Goal: Task Accomplishment & Management: Use online tool/utility

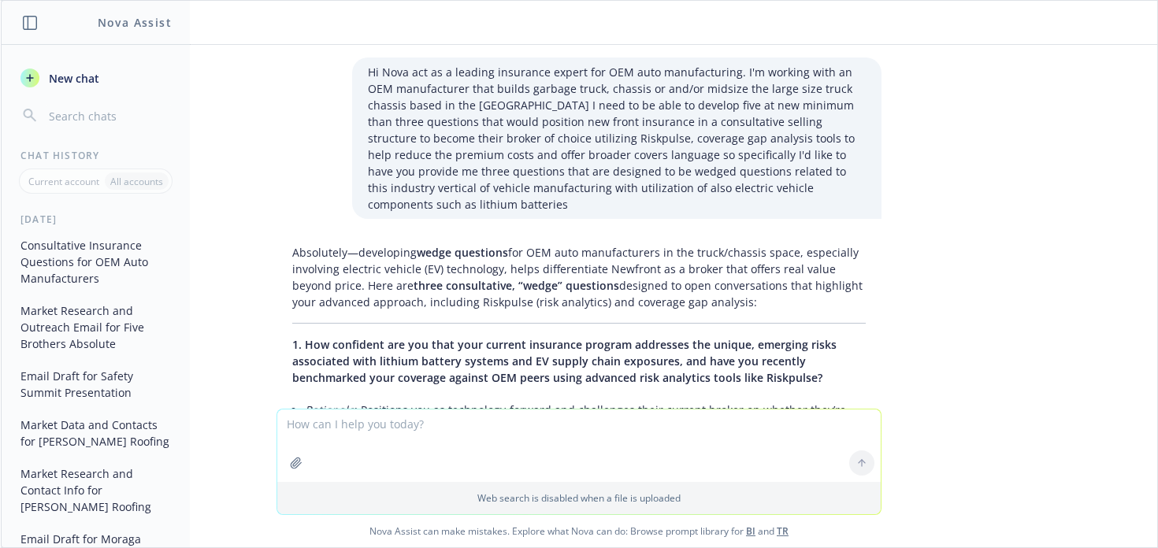
scroll to position [1977, 0]
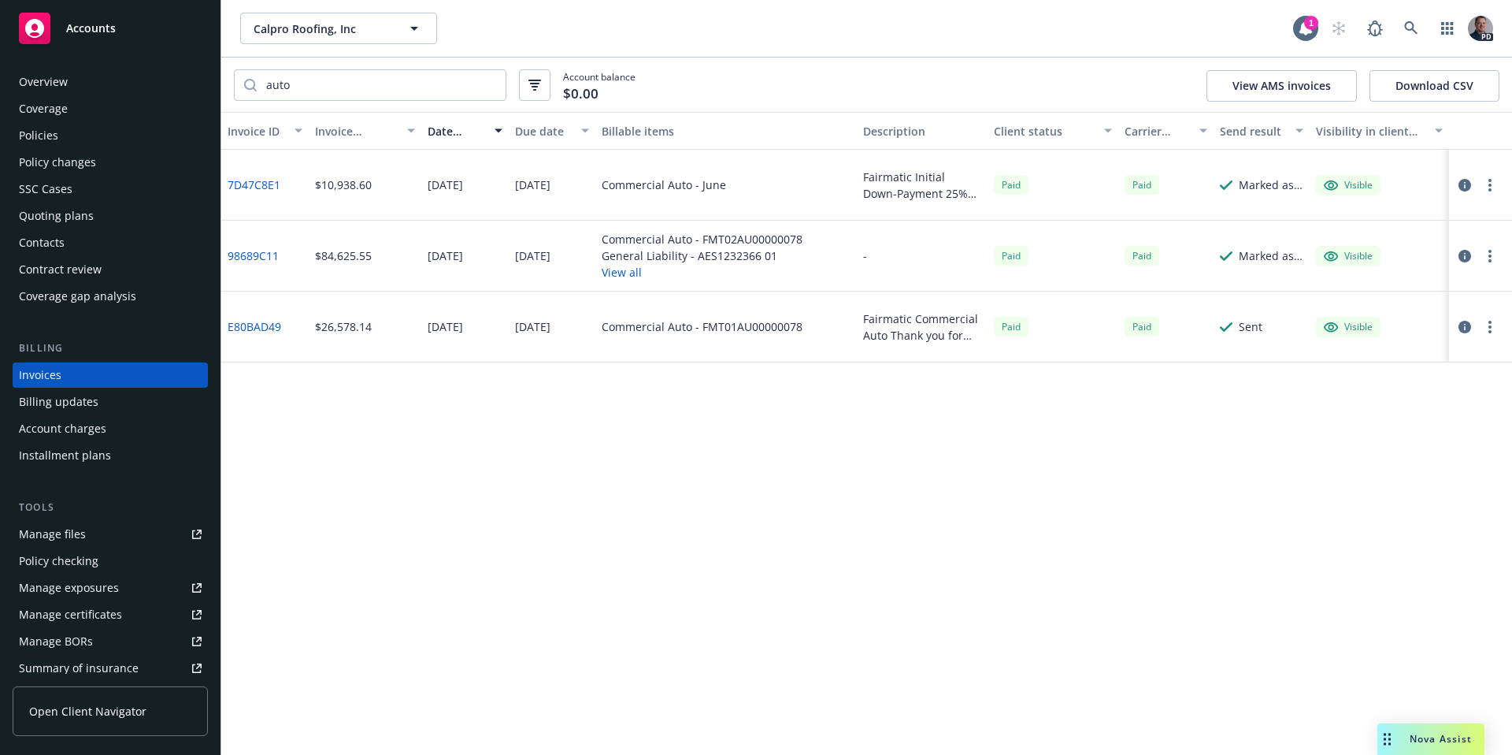
click at [1410, 736] on div "Nova Assist" at bounding box center [1440, 738] width 87 height 13
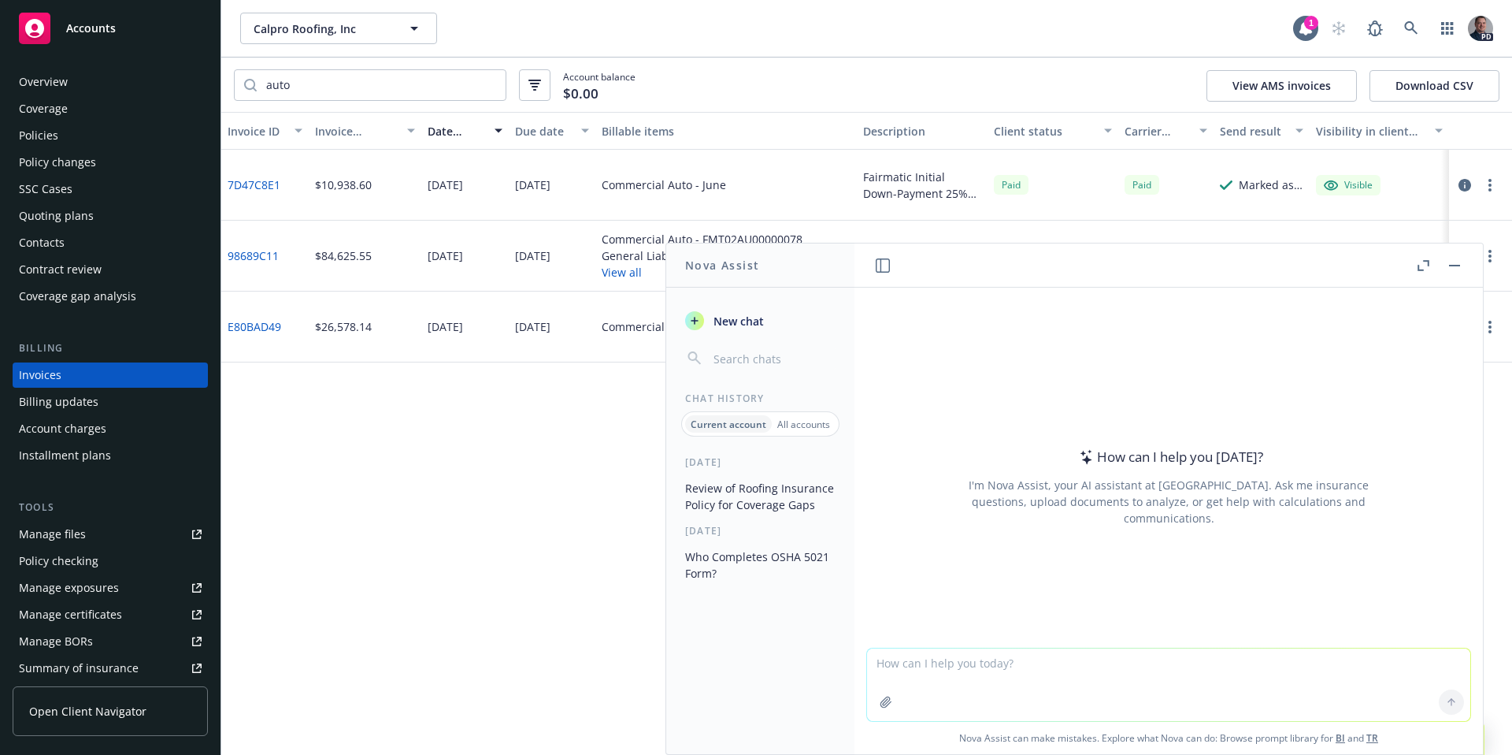
click at [795, 492] on button "Review of Roofing Insurance Policy for Coverage Gaps" at bounding box center [760, 496] width 163 height 43
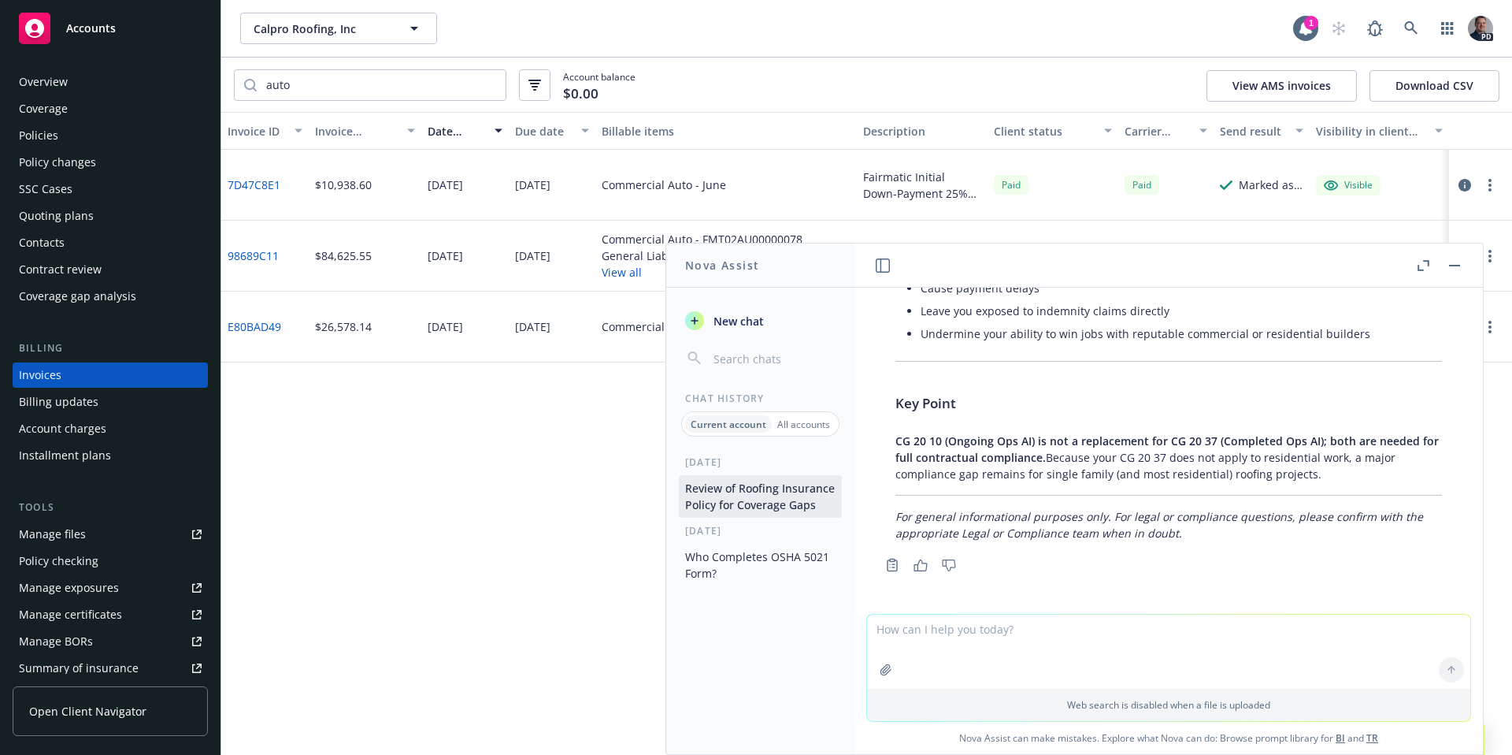
click at [1426, 267] on icon "button" at bounding box center [1424, 265] width 12 height 11
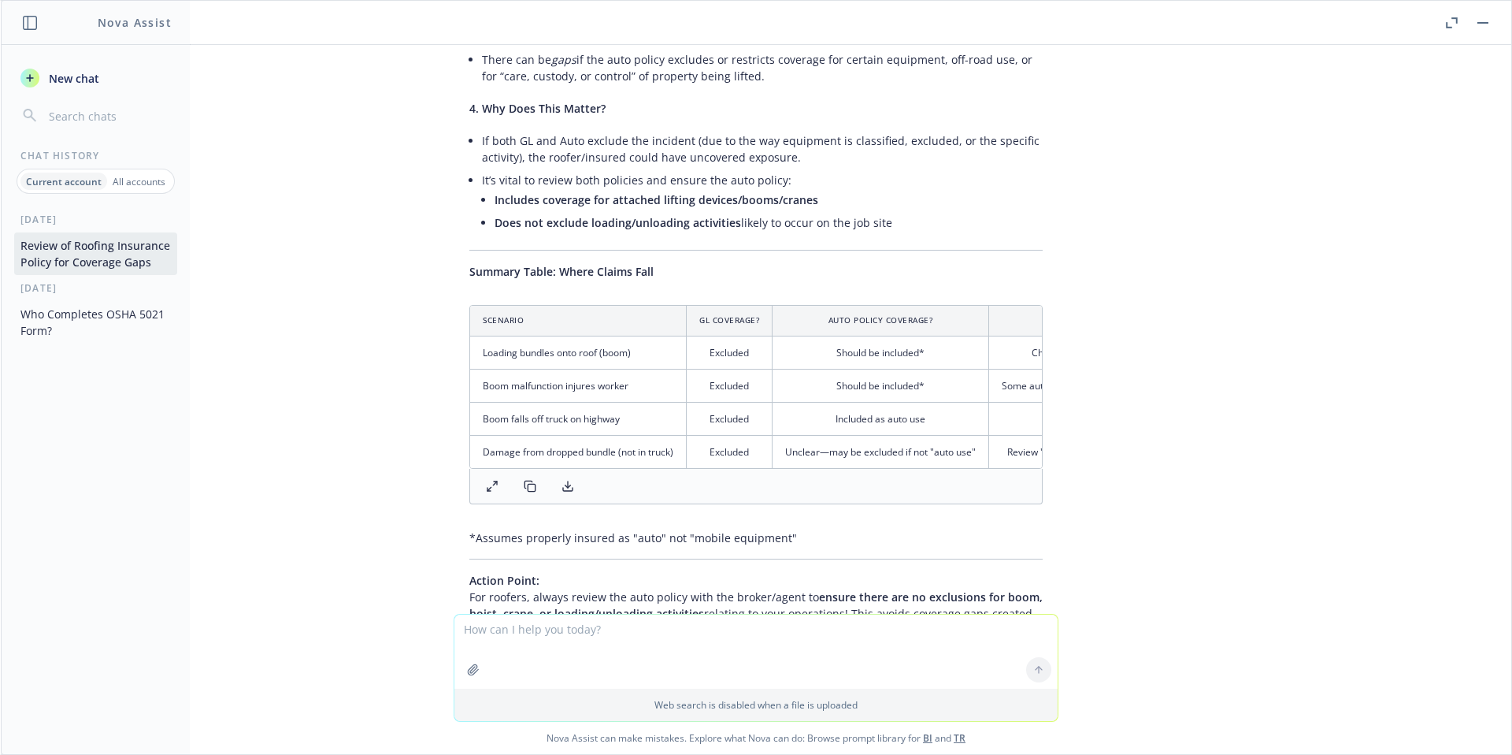
drag, startPoint x: 1485, startPoint y: 247, endPoint x: 1486, endPoint y: 238, distance: 8.7
click at [1486, 238] on div "Hi nova I need you to act as an expert roofing risk and insurance advisor and r…" at bounding box center [756, 329] width 1511 height 569
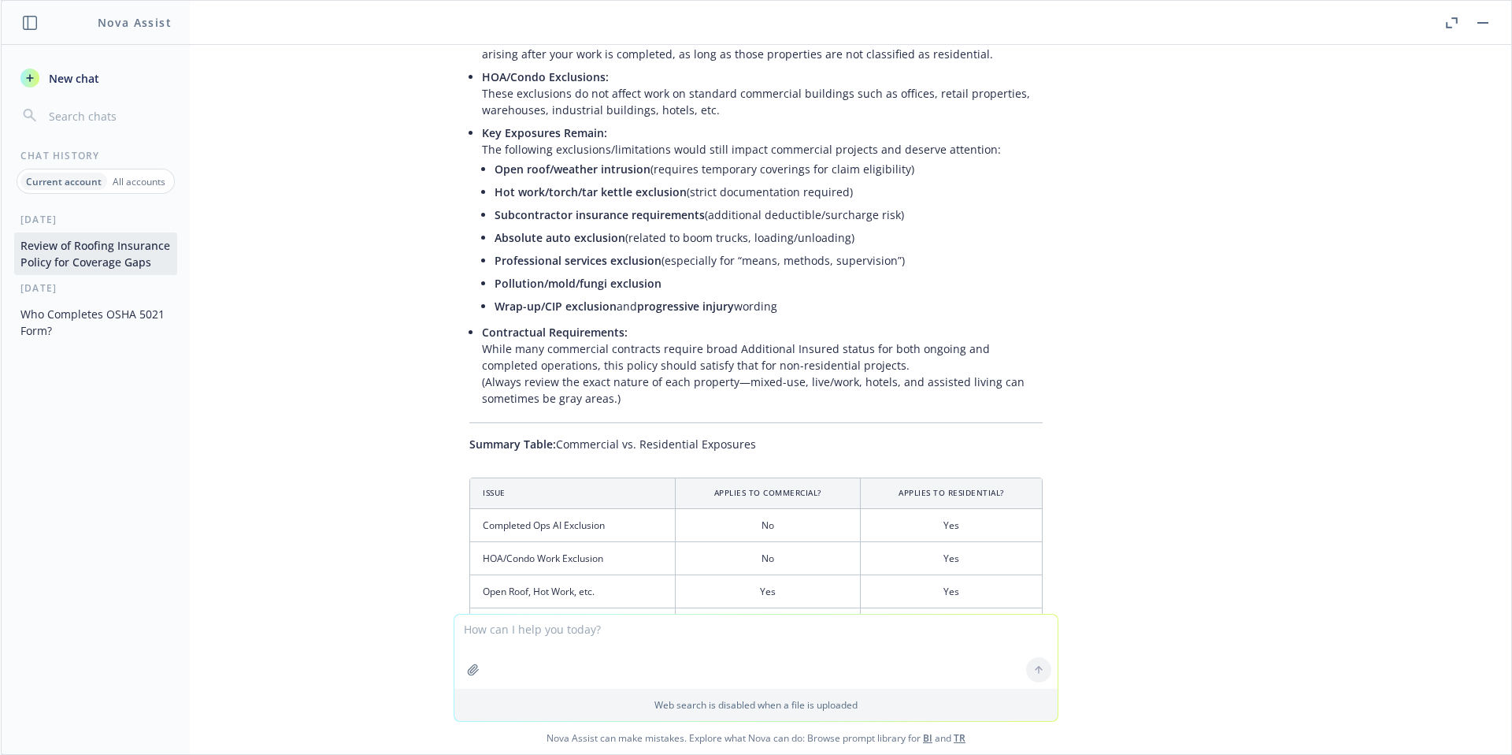
scroll to position [5609, 0]
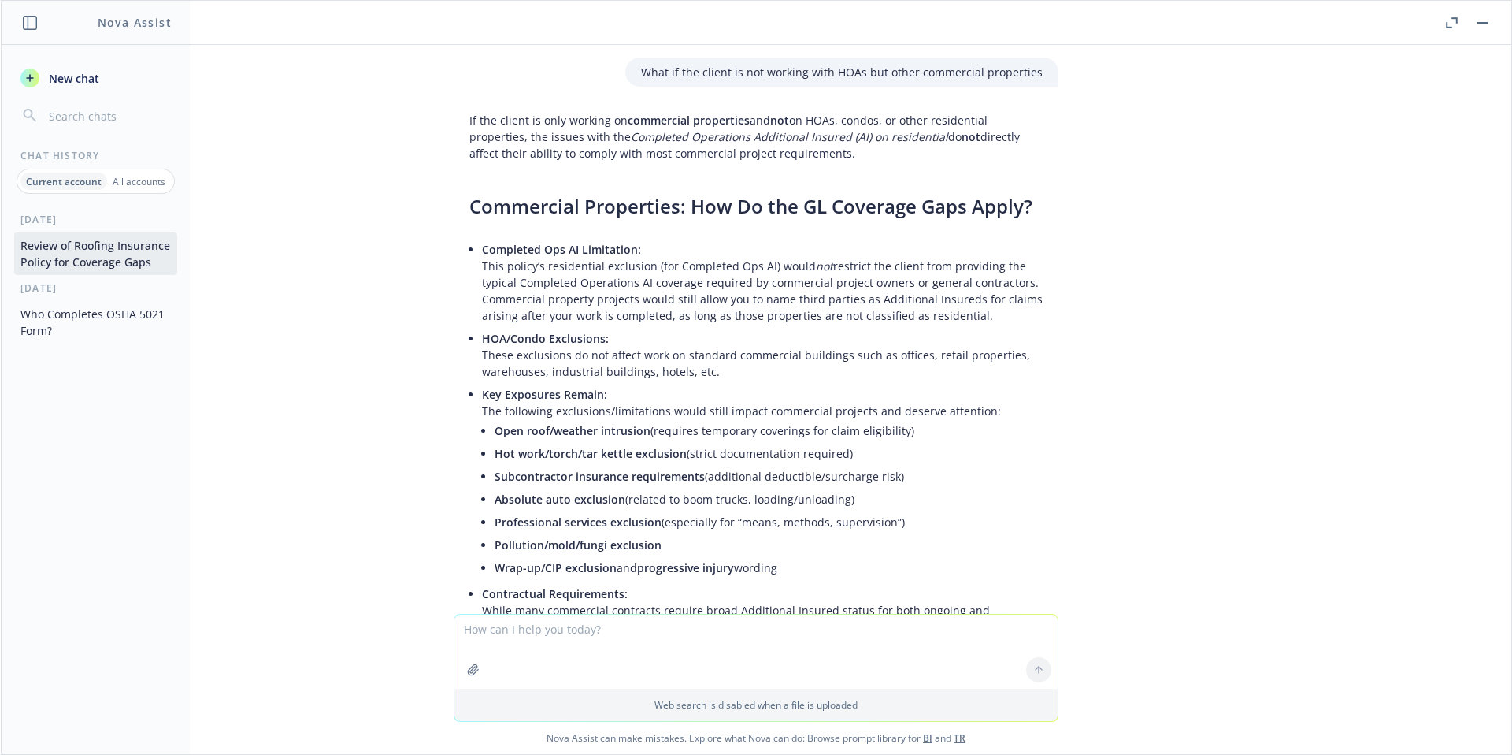
click at [130, 175] on p "All accounts" at bounding box center [139, 181] width 53 height 13
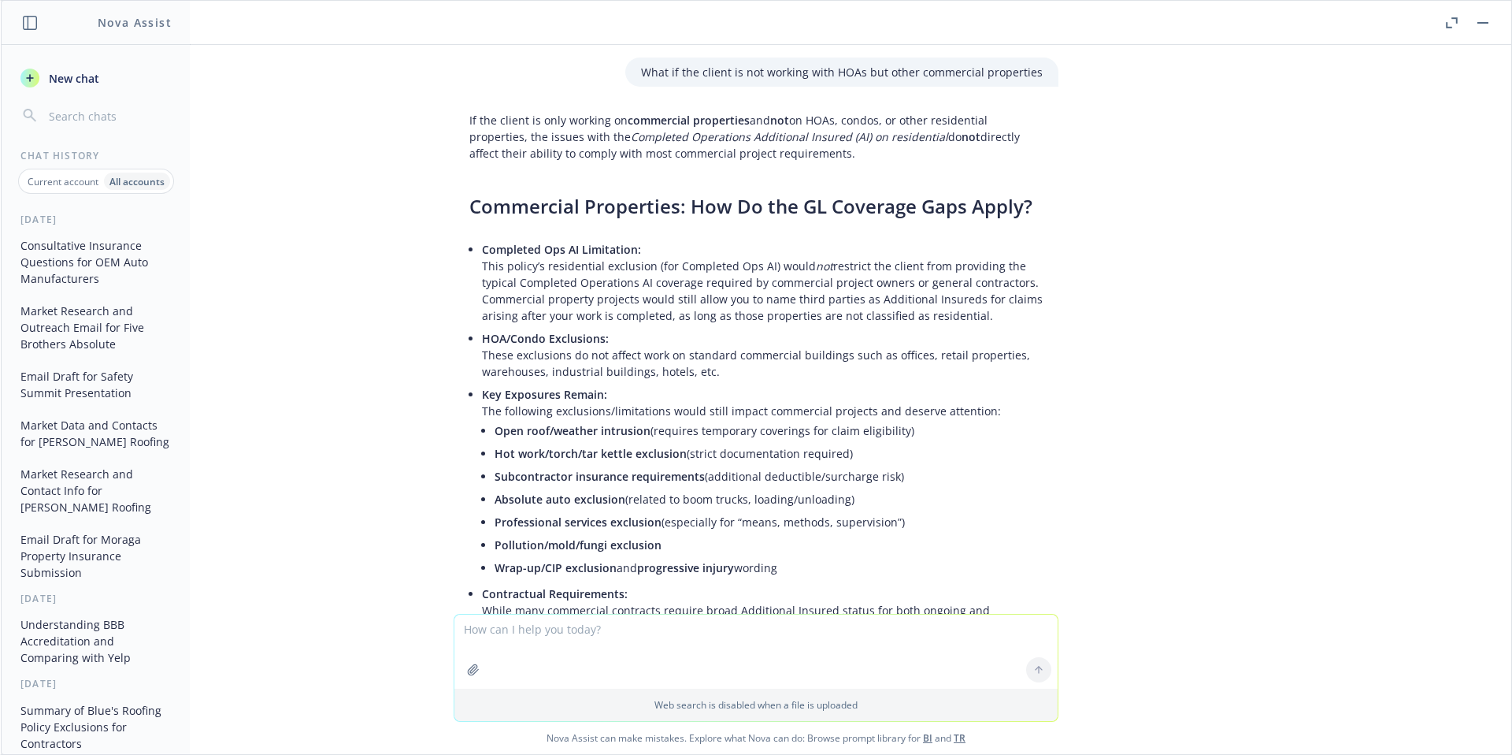
click at [98, 277] on button "Consultative Insurance Questions for OEM Auto Manufacturers" at bounding box center [95, 261] width 163 height 59
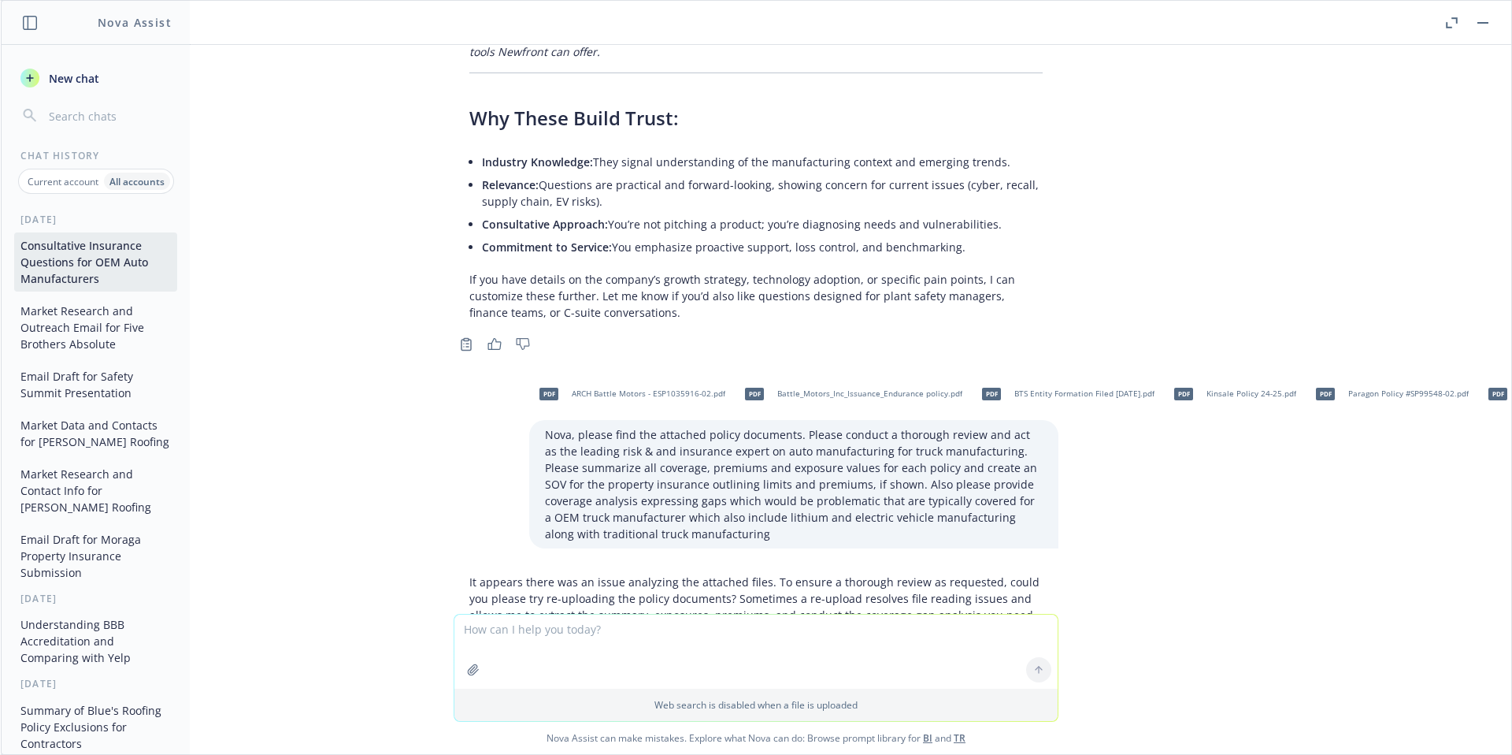
scroll to position [1546, 0]
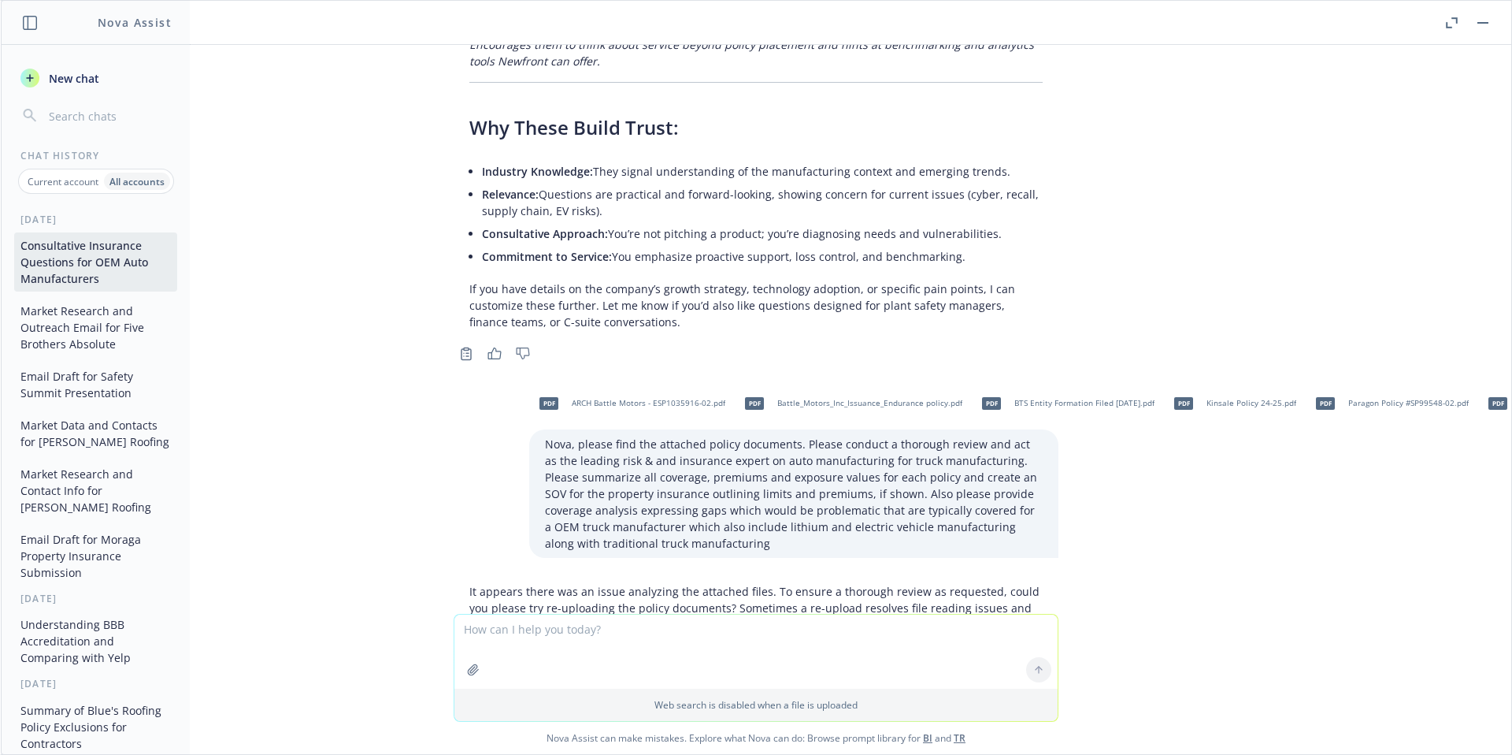
click at [22, 30] on header "Nova Assist" at bounding box center [96, 23] width 189 height 44
click at [1452, 24] on icon "button" at bounding box center [1452, 22] width 12 height 11
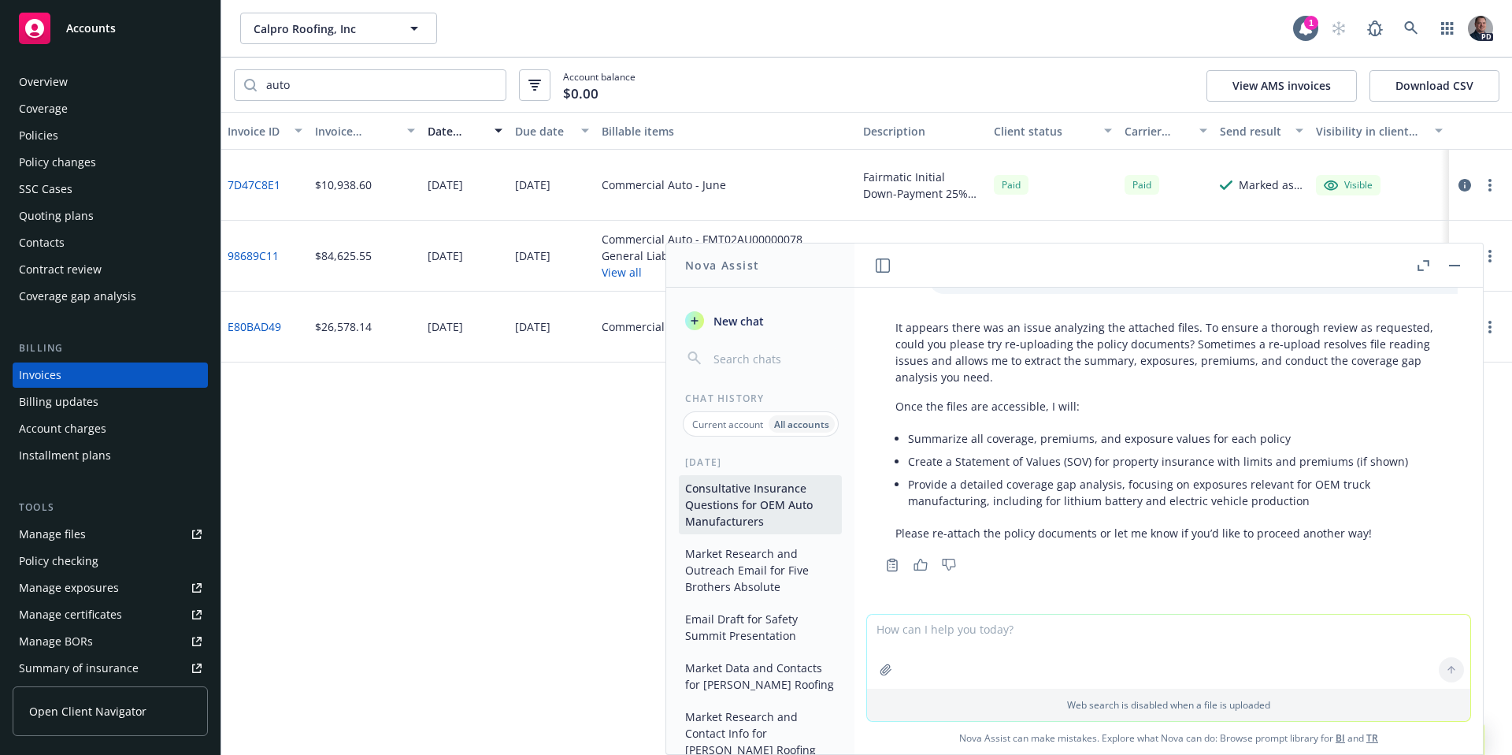
scroll to position [2164, 0]
click at [1456, 262] on button "button" at bounding box center [1454, 265] width 19 height 19
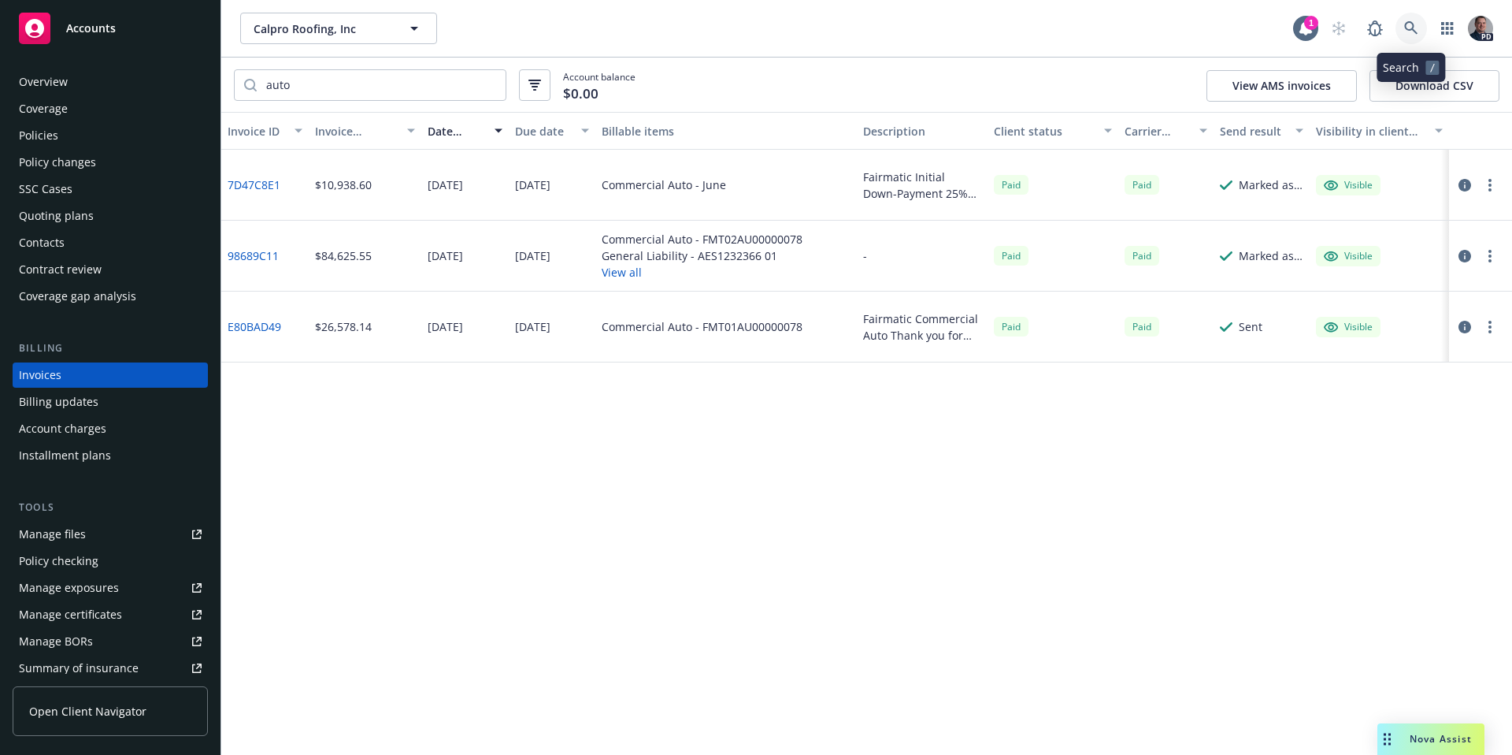
click at [1425, 28] on link at bounding box center [1412, 29] width 32 height 32
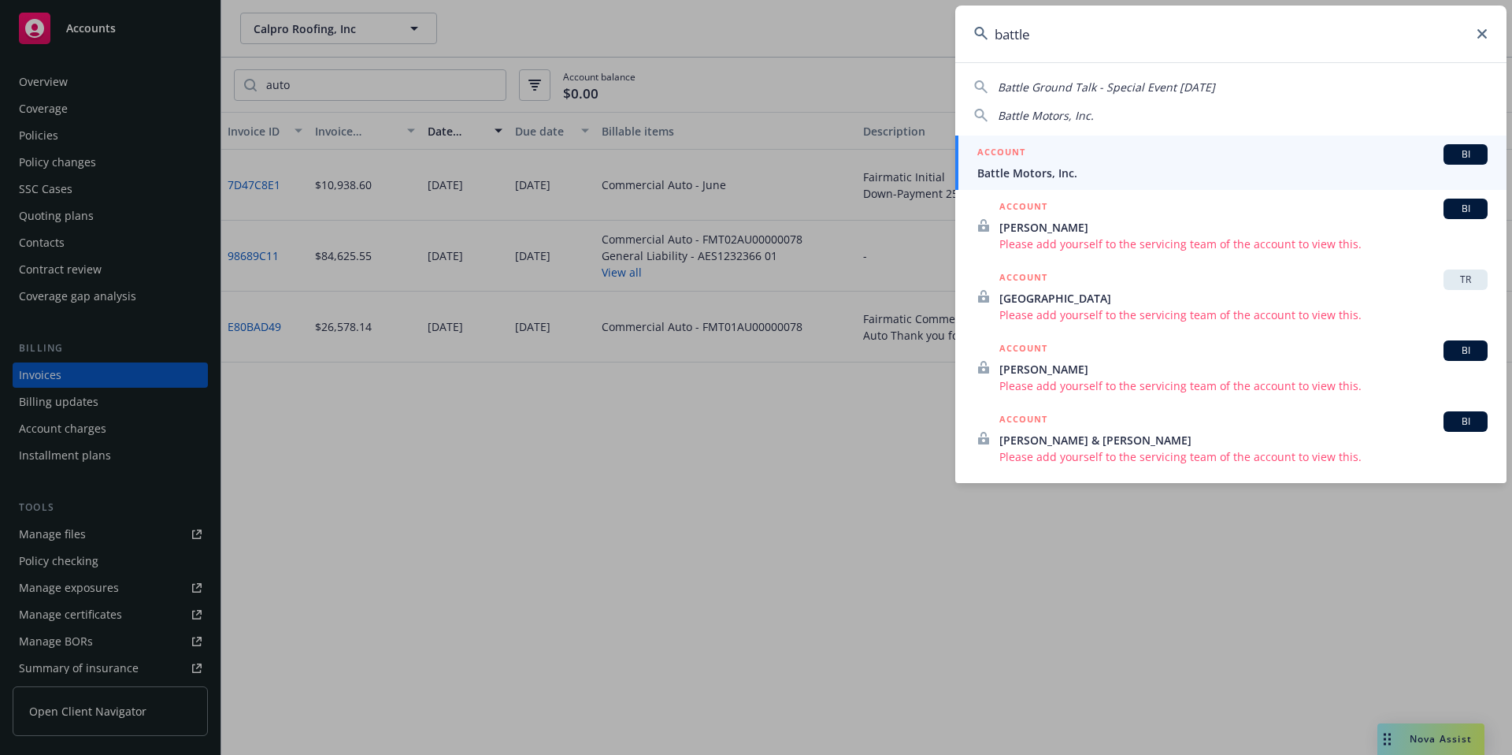
type input "battle"
click at [999, 149] on h5 "ACCOUNT" at bounding box center [1001, 153] width 48 height 19
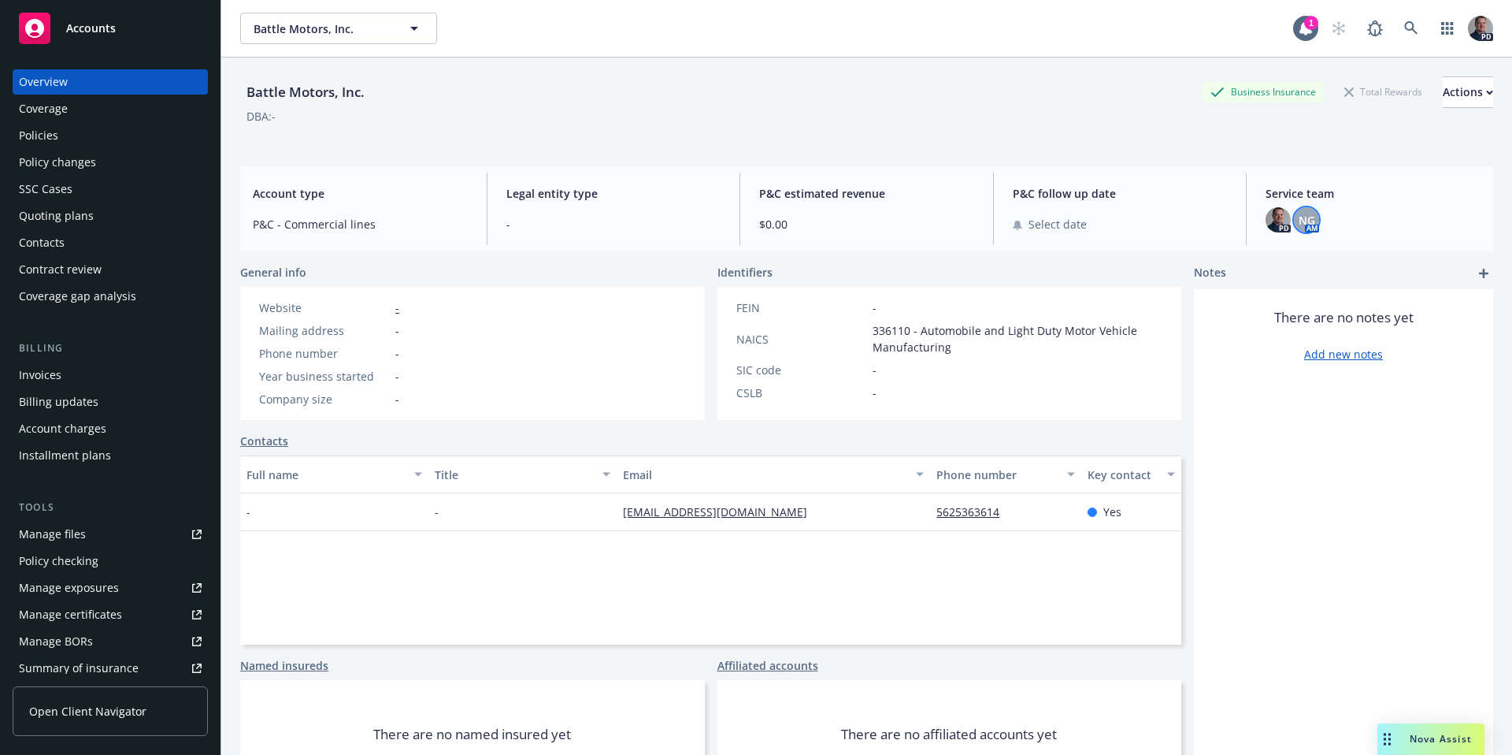
click at [1304, 213] on span "NG" at bounding box center [1307, 220] width 17 height 17
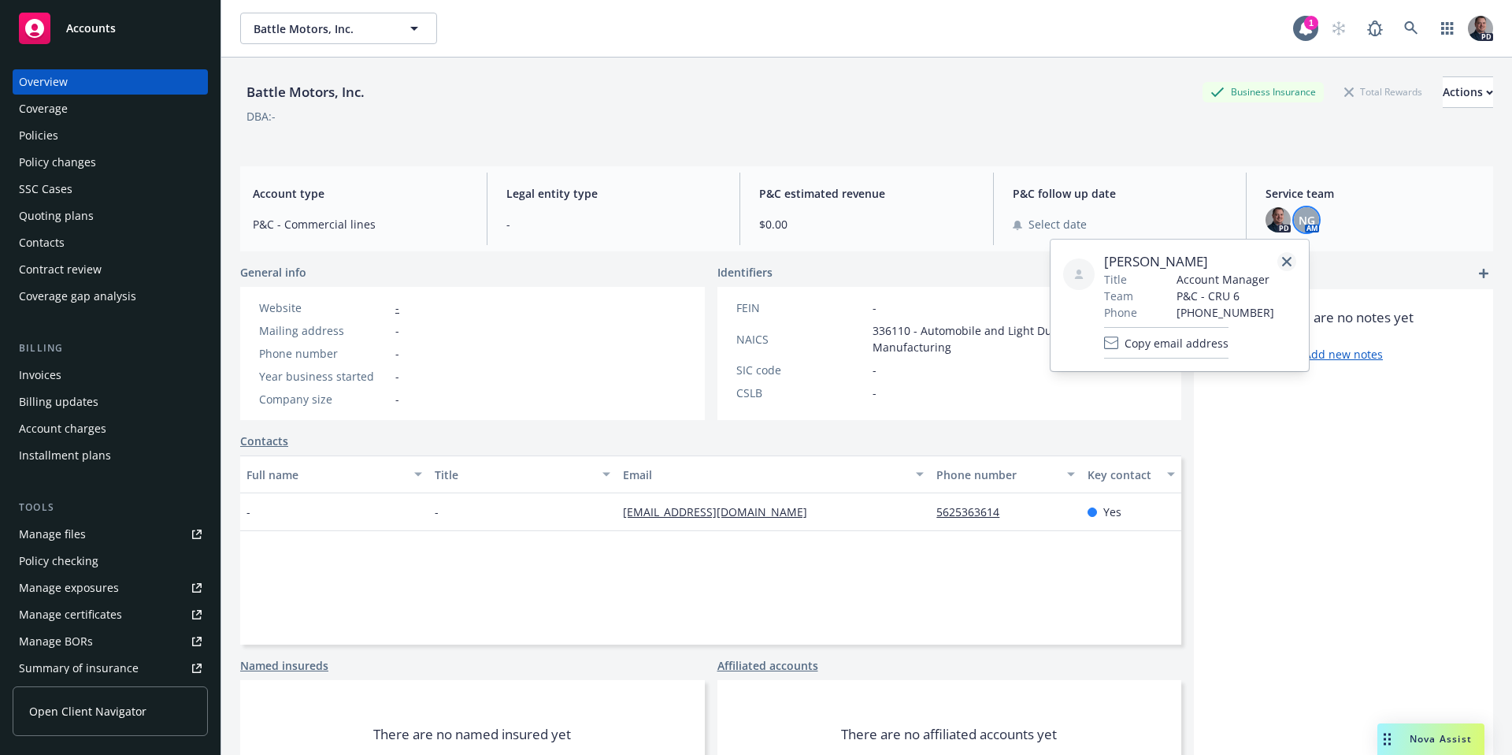
click at [1295, 256] on link "close" at bounding box center [1287, 261] width 19 height 19
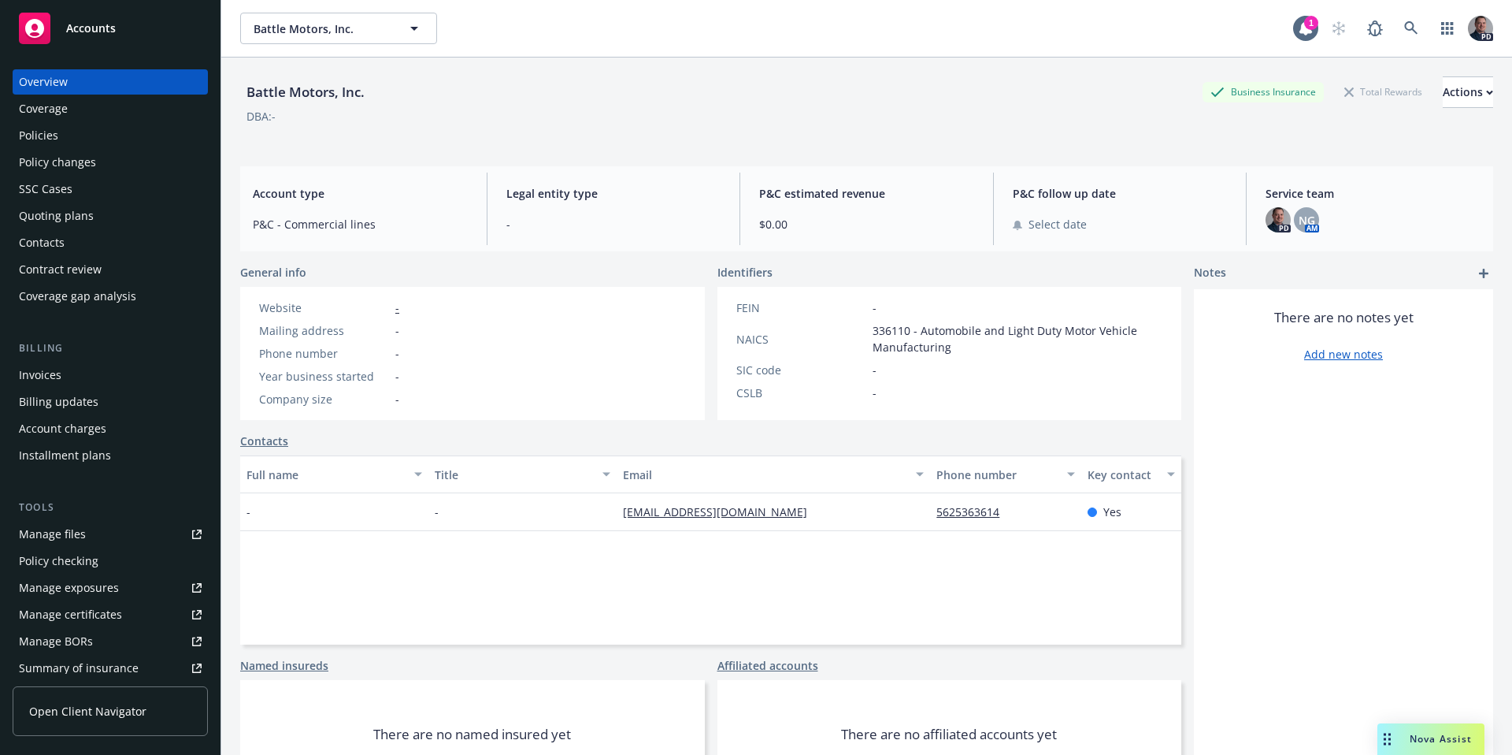
click at [132, 303] on div "Coverage gap analysis" at bounding box center [110, 296] width 183 height 25
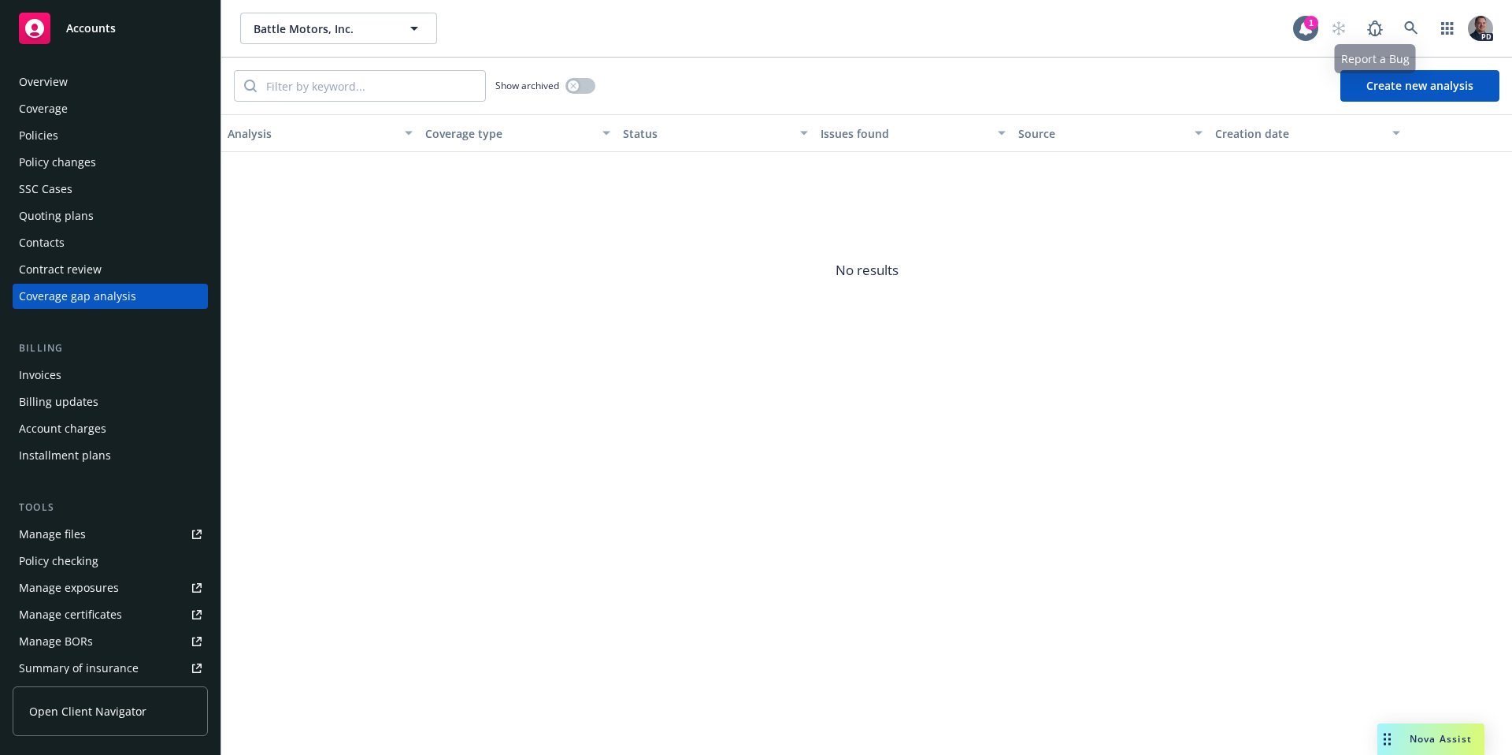
drag, startPoint x: 1378, startPoint y: 80, endPoint x: 1349, endPoint y: 78, distance: 28.4
click at [1378, 80] on button "Create new analysis" at bounding box center [1420, 86] width 159 height 32
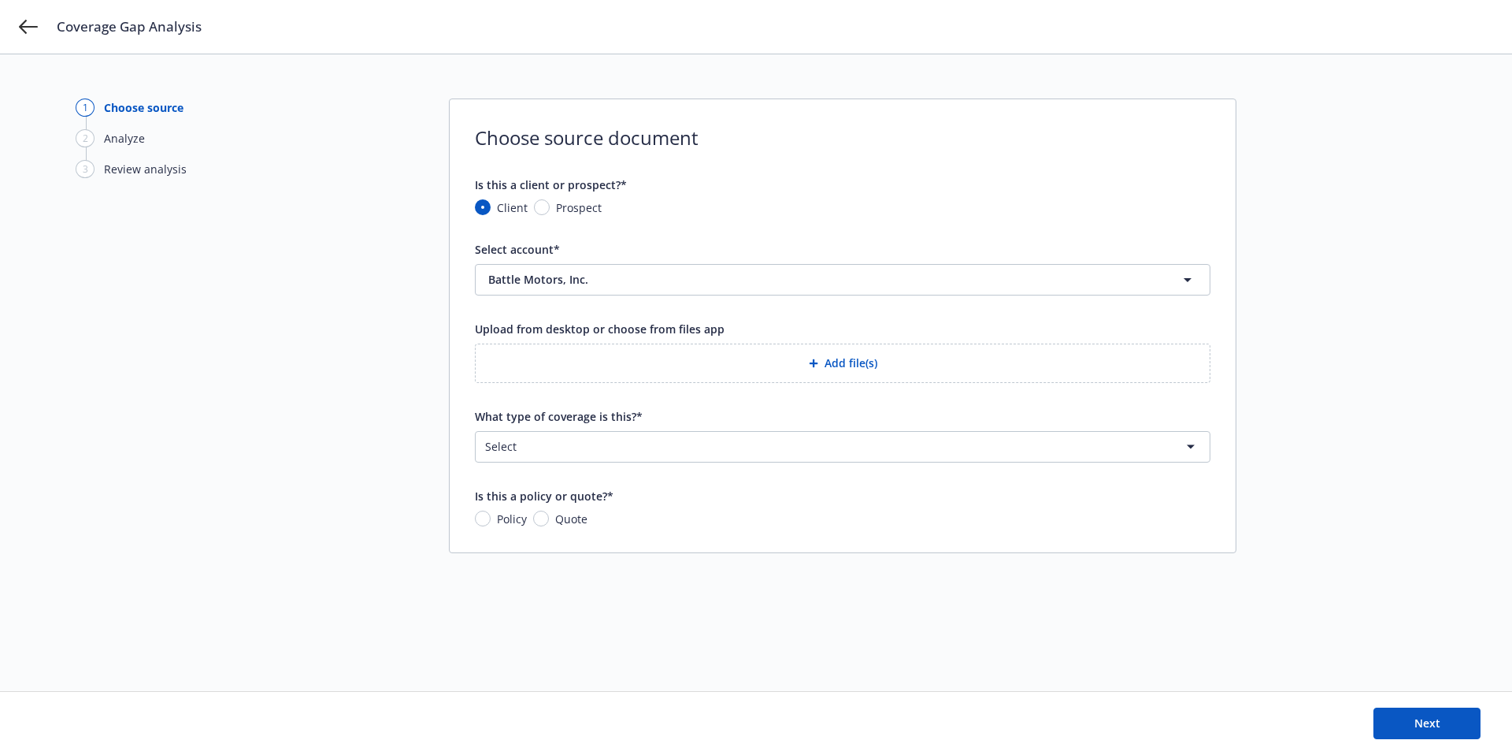
click at [661, 377] on button "Add file(s)" at bounding box center [843, 362] width 736 height 39
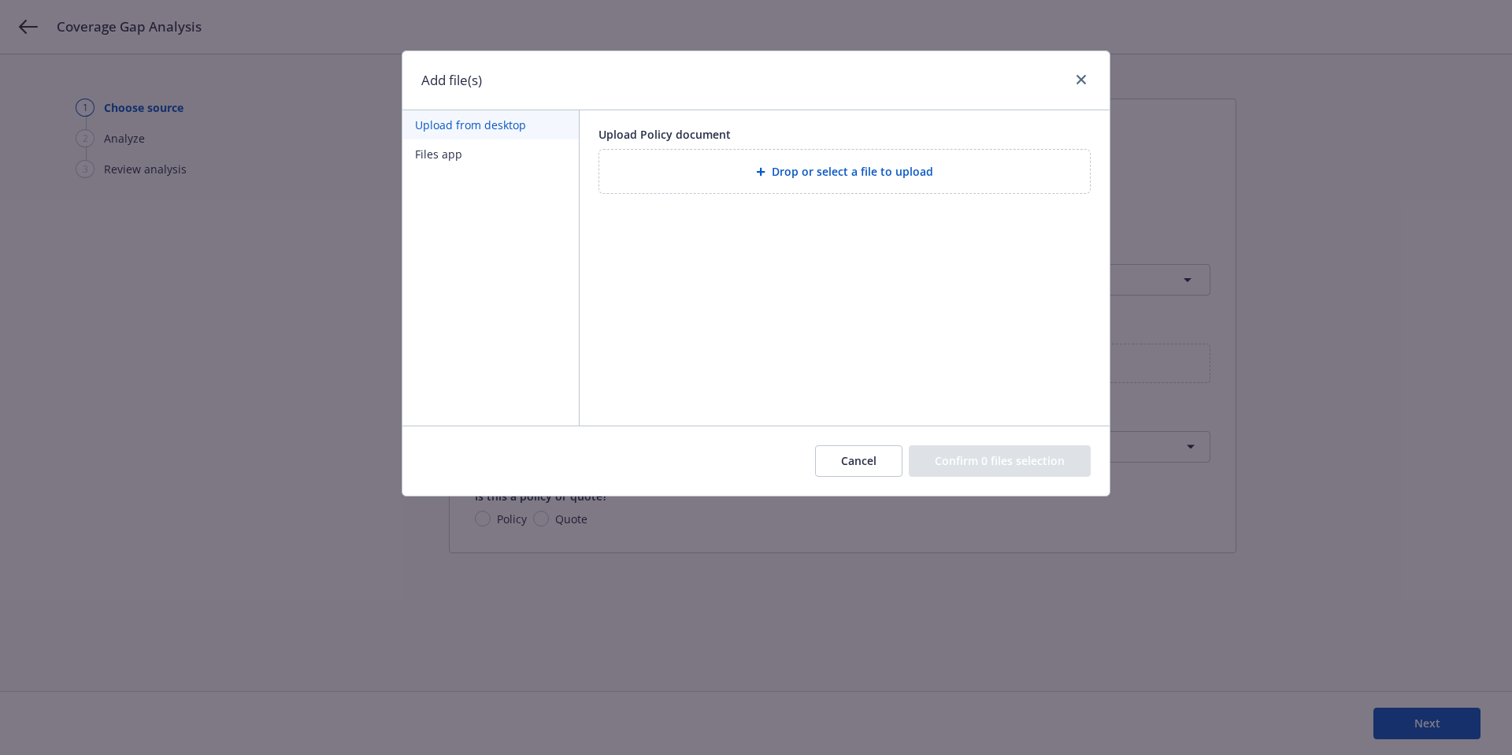
click at [777, 164] on span "Drop or select a file to upload" at bounding box center [852, 171] width 161 height 17
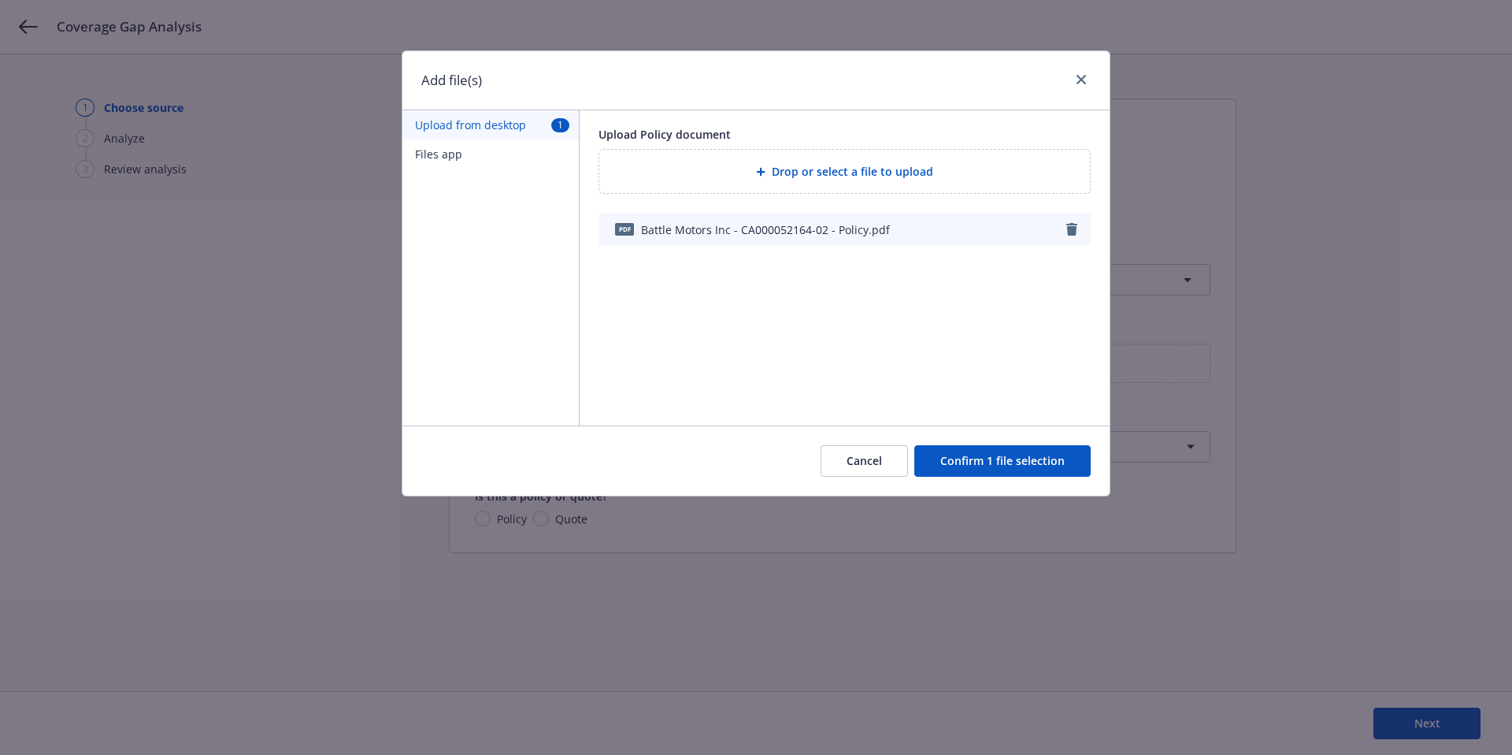
click at [1020, 464] on button "Confirm 1 file selection" at bounding box center [1002, 461] width 176 height 32
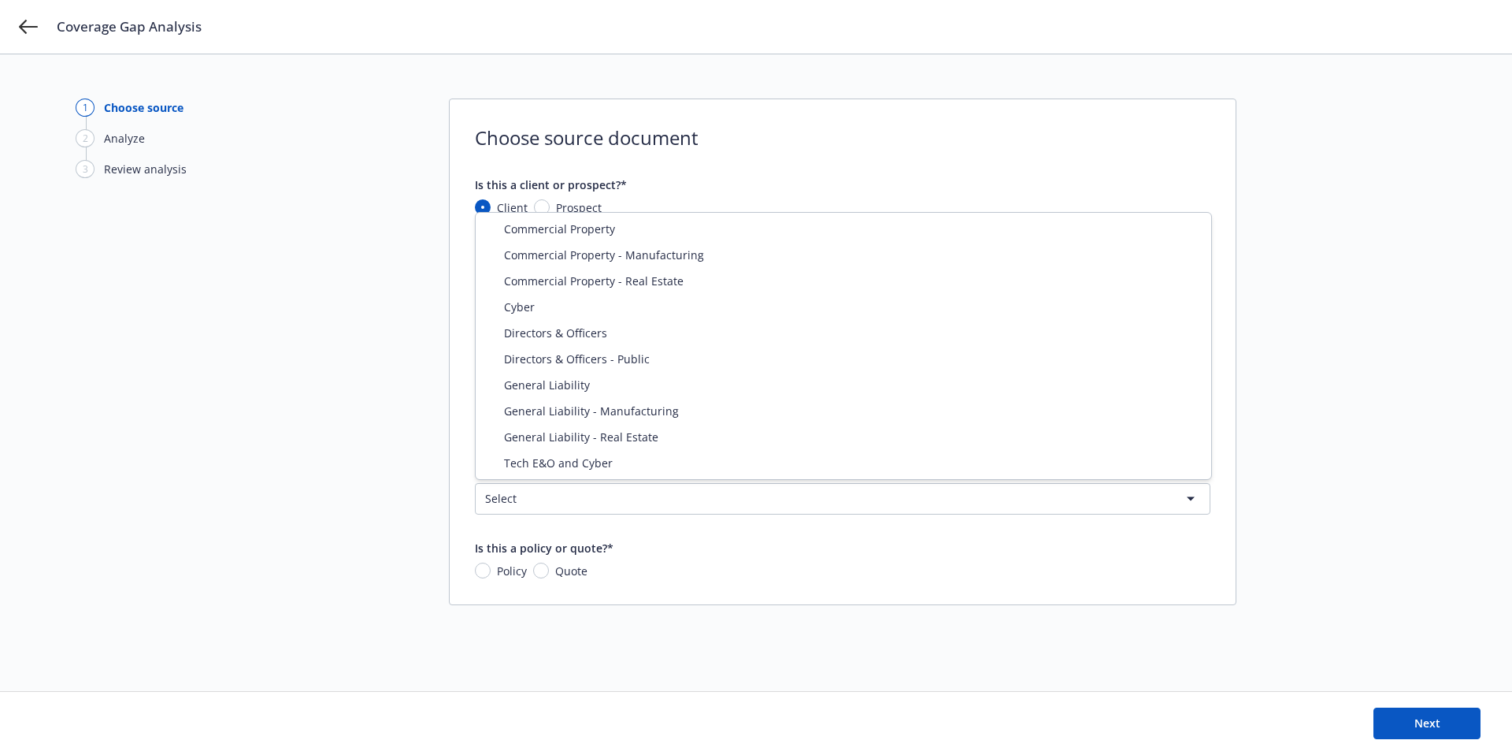
click at [593, 494] on html "Coverage Gap Analysis 1 Choose source 2 Analyze 3 Review analysis Choose source…" at bounding box center [756, 377] width 1512 height 755
select select "GENERAL_LIABILITY_MANUFACTURING"
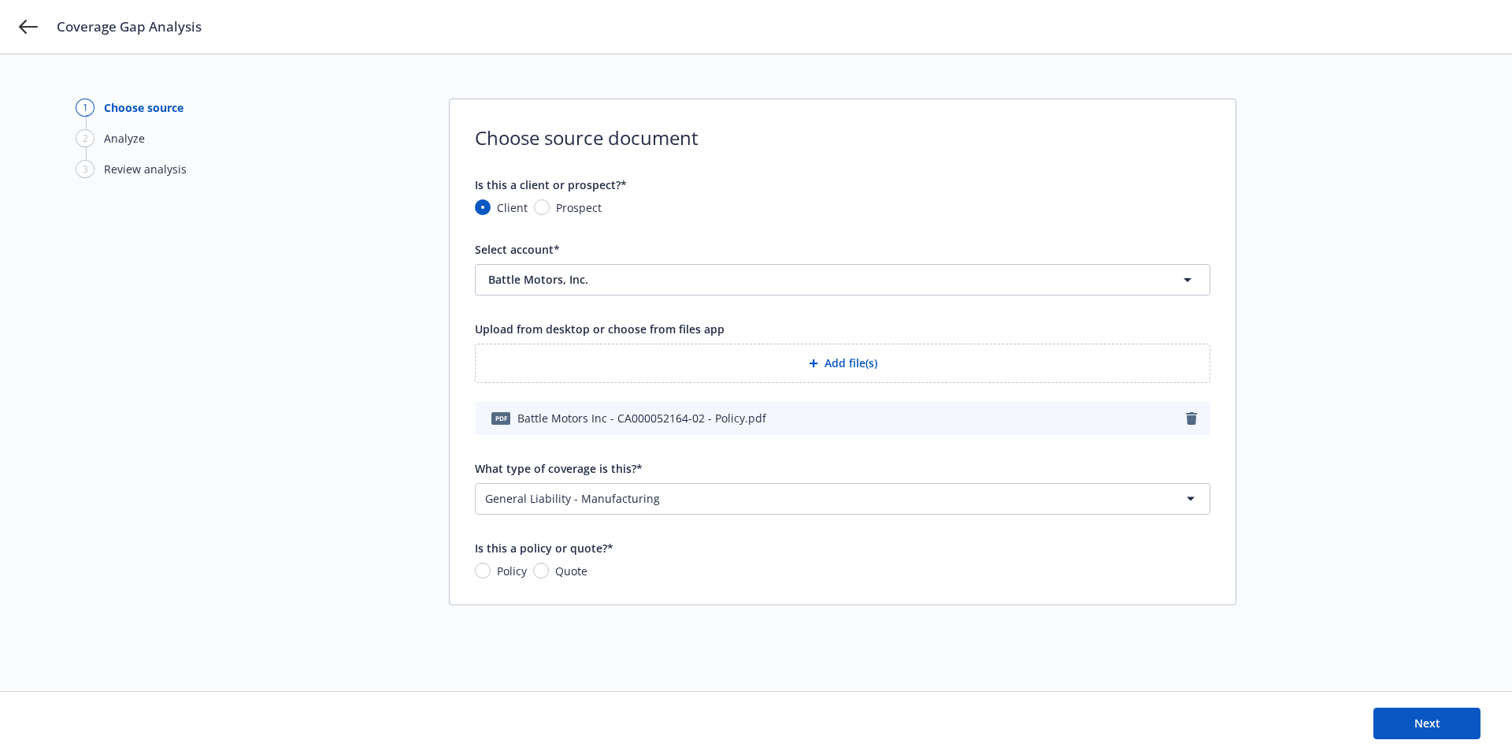
click at [494, 573] on span "Policy" at bounding box center [509, 570] width 36 height 17
click at [491, 573] on input "Policy" at bounding box center [483, 570] width 16 height 16
radio input "true"
click at [1465, 722] on button "Next" at bounding box center [1427, 723] width 107 height 32
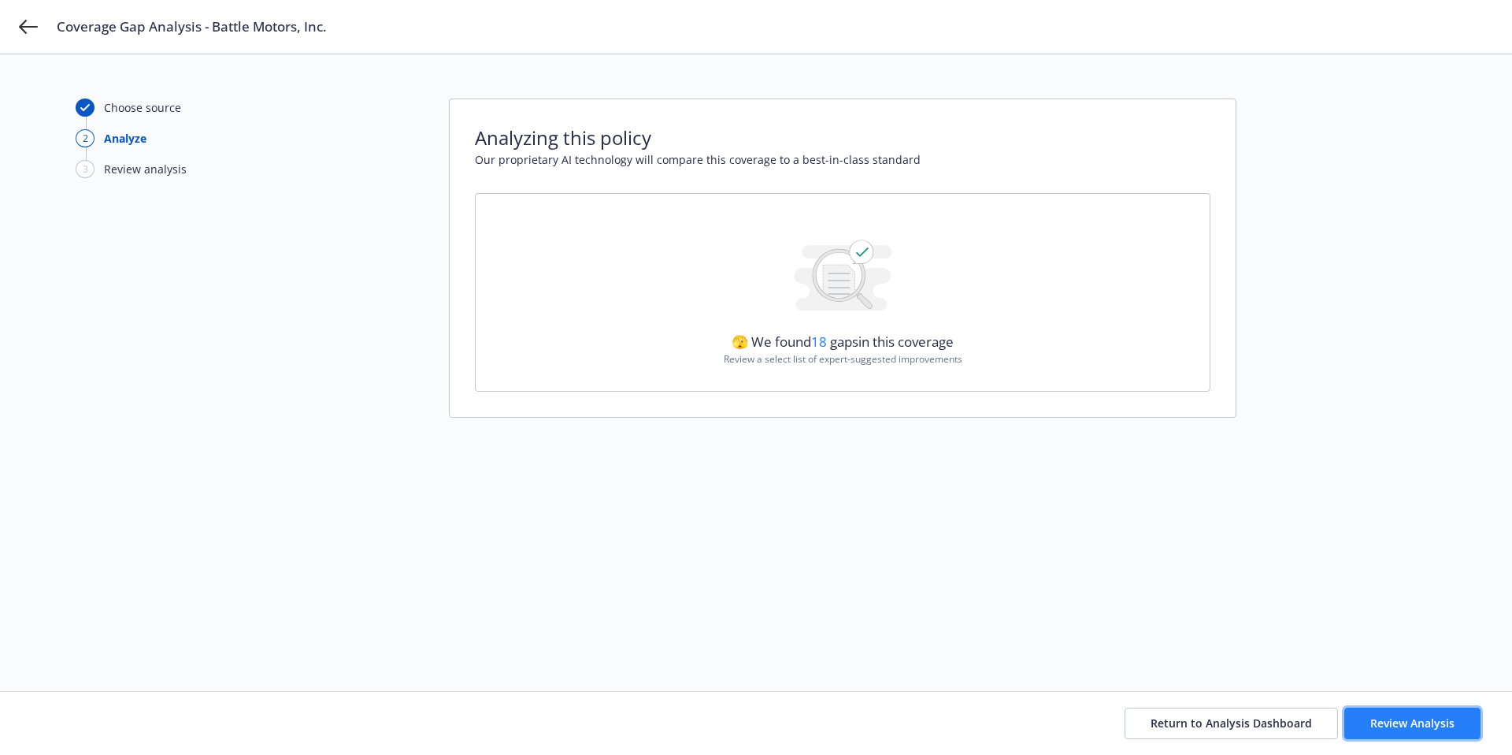
click at [1442, 731] on button "Review Analysis" at bounding box center [1412, 723] width 136 height 32
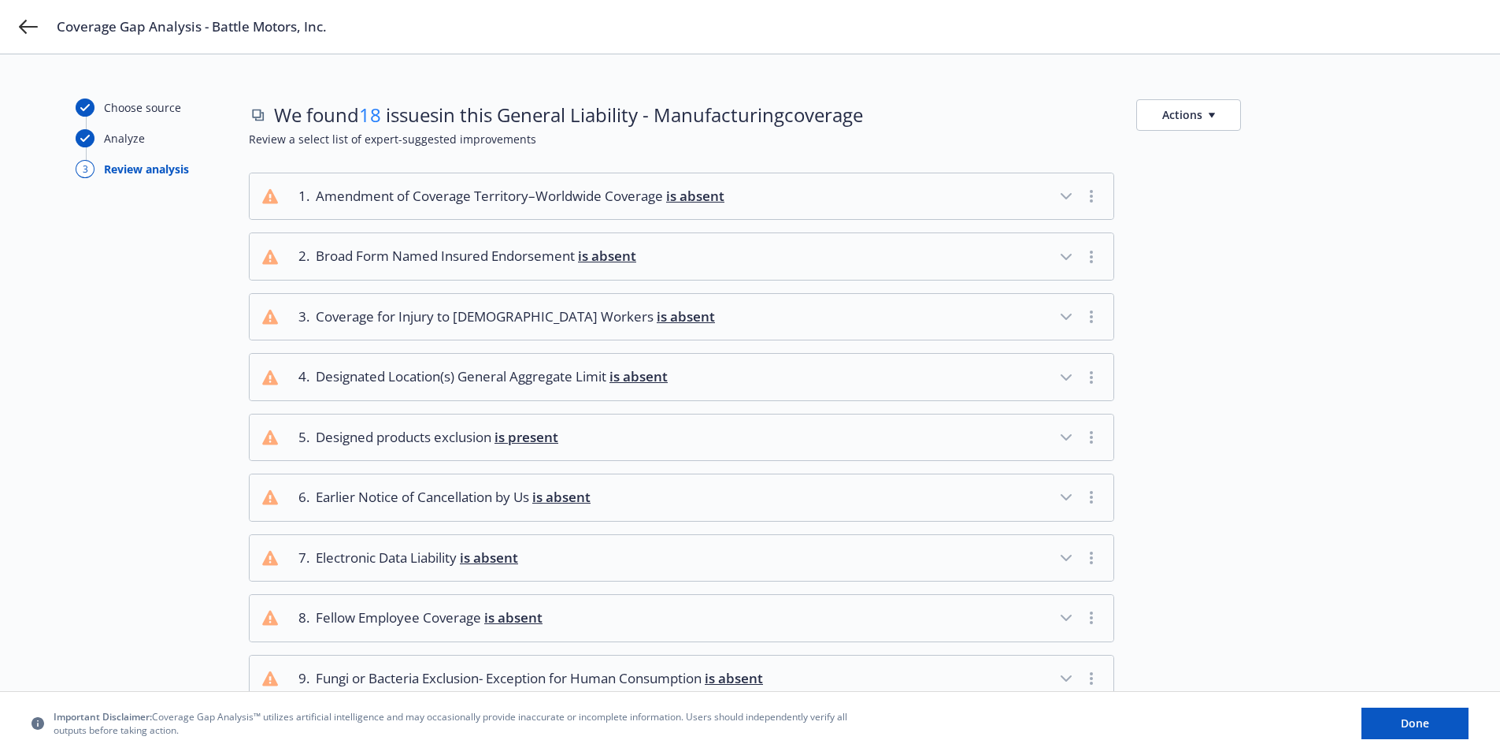
click at [622, 258] on span "is absent" at bounding box center [607, 256] width 58 height 18
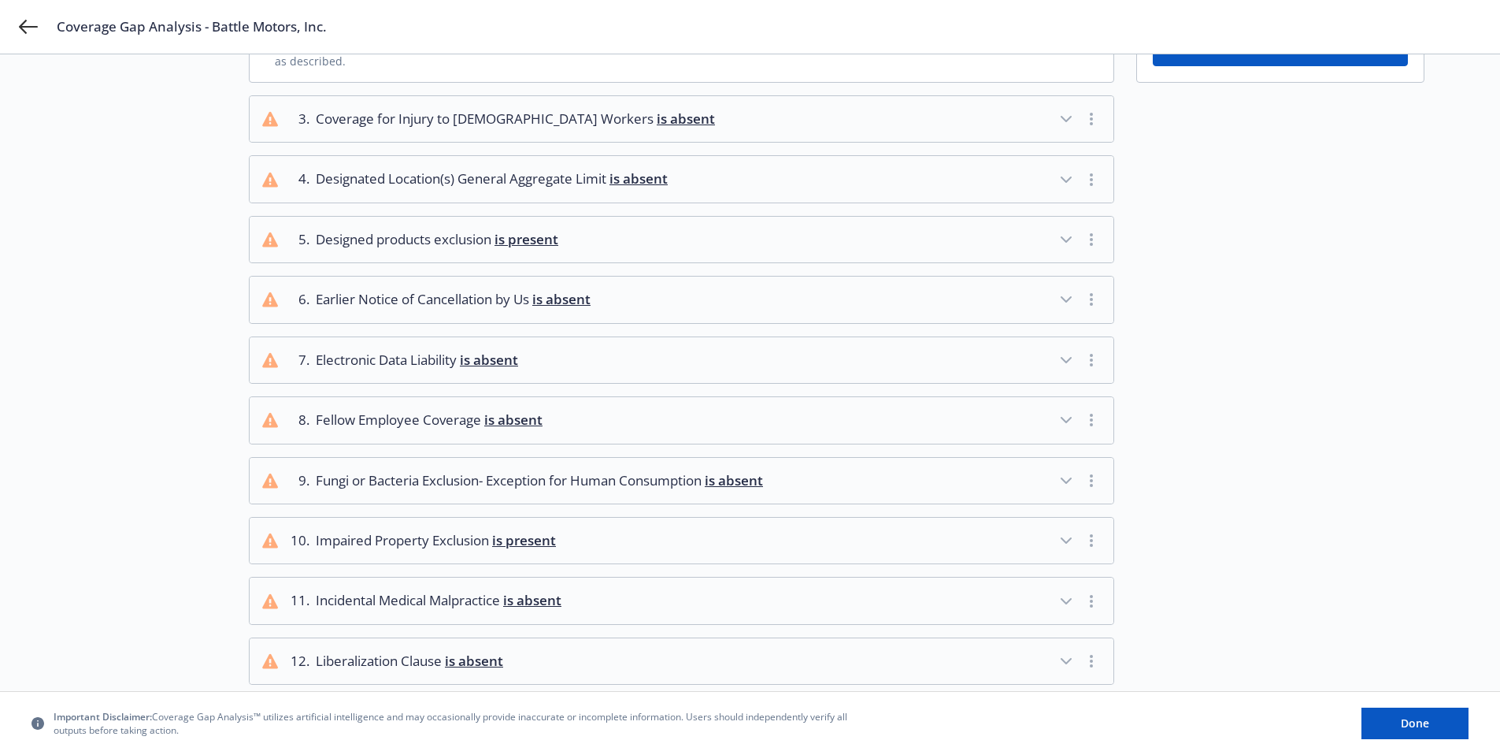
scroll to position [401, 0]
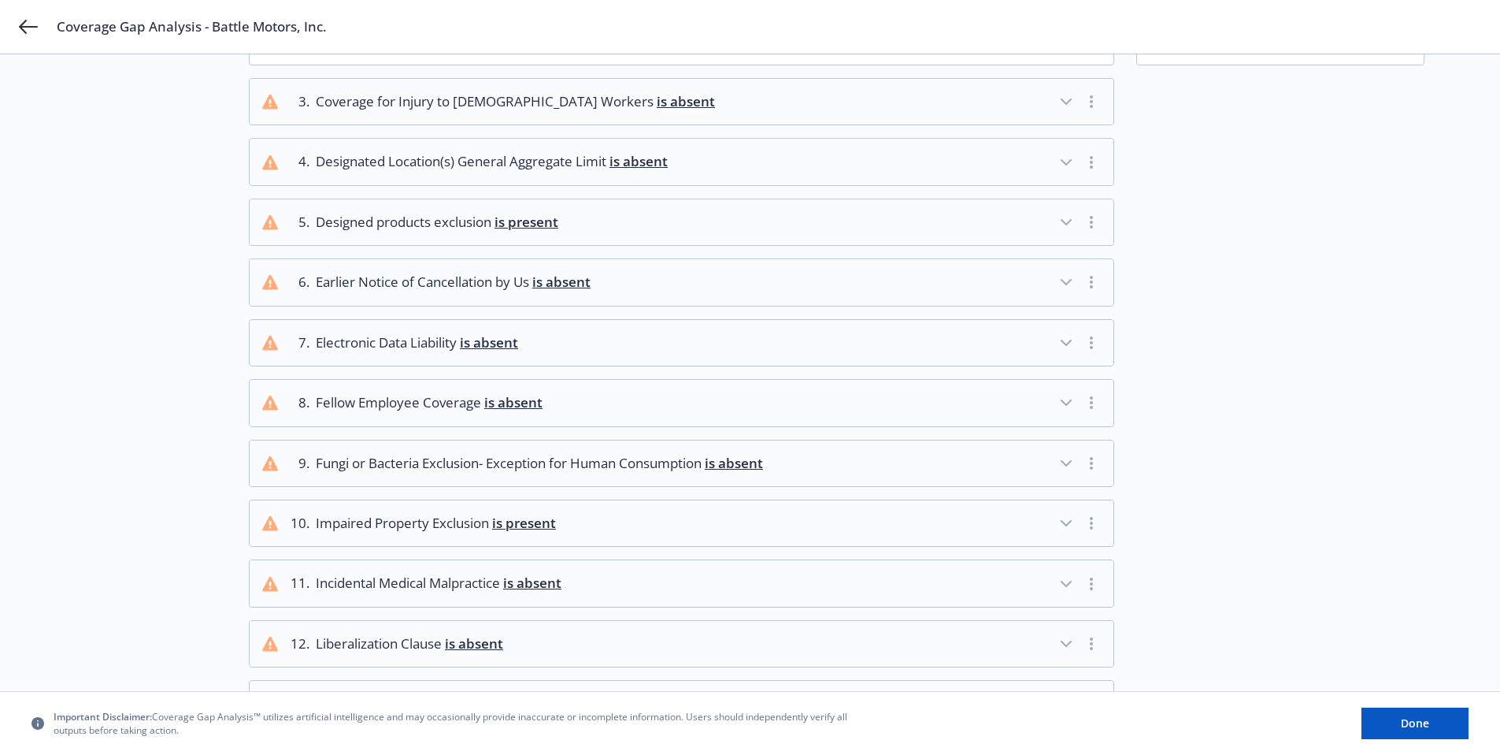
click at [657, 99] on span "is absent" at bounding box center [686, 101] width 58 height 18
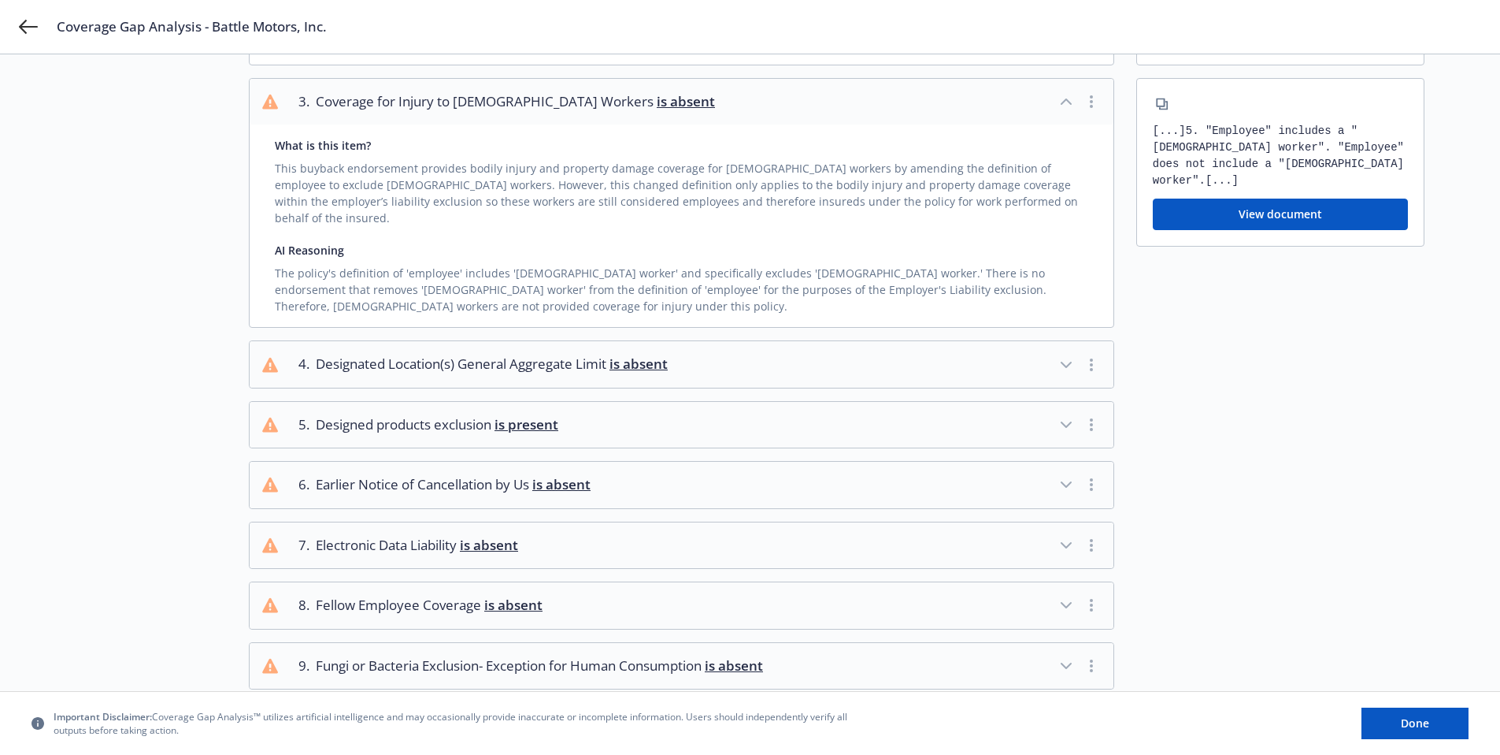
click at [1067, 362] on icon "button" at bounding box center [1066, 364] width 9 height 5
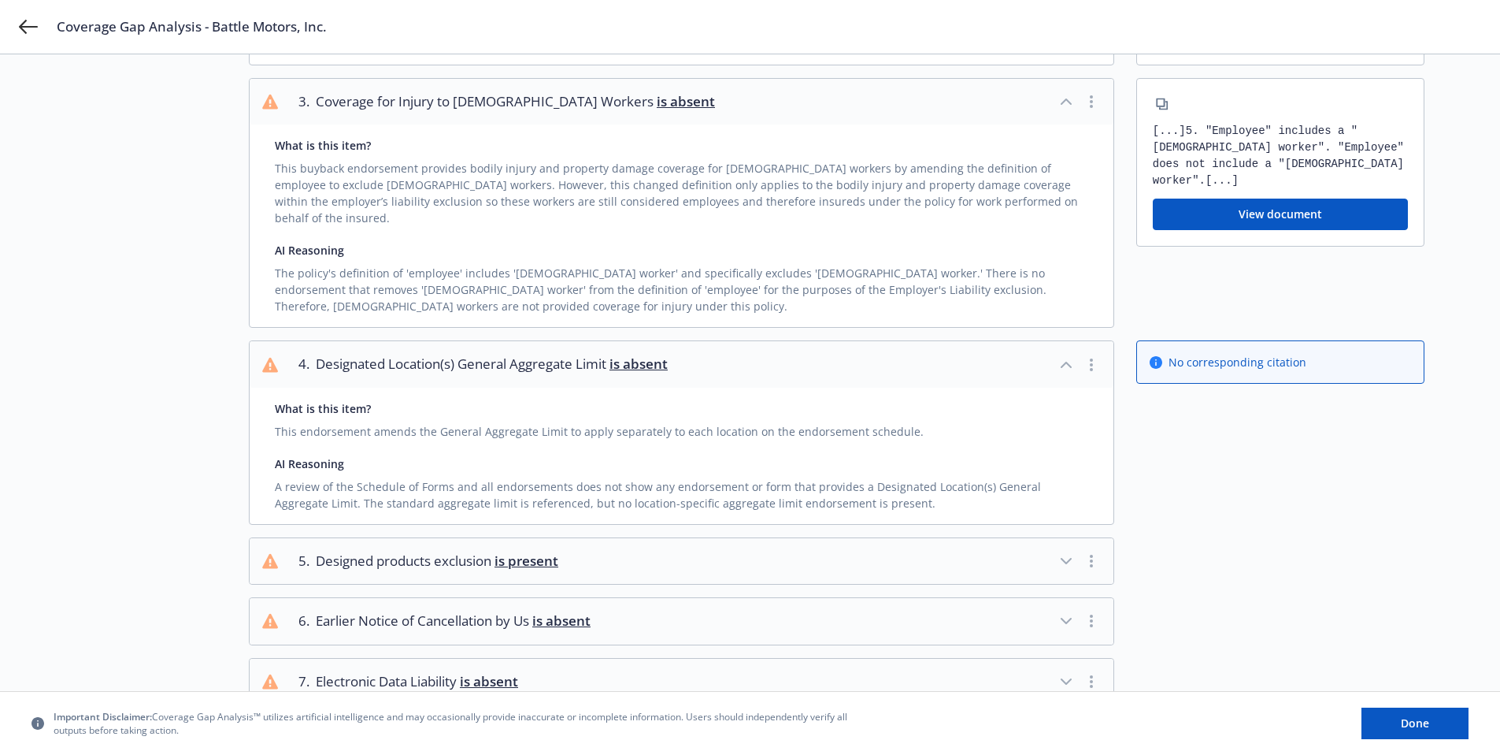
click at [1059, 355] on icon "button" at bounding box center [1066, 364] width 19 height 19
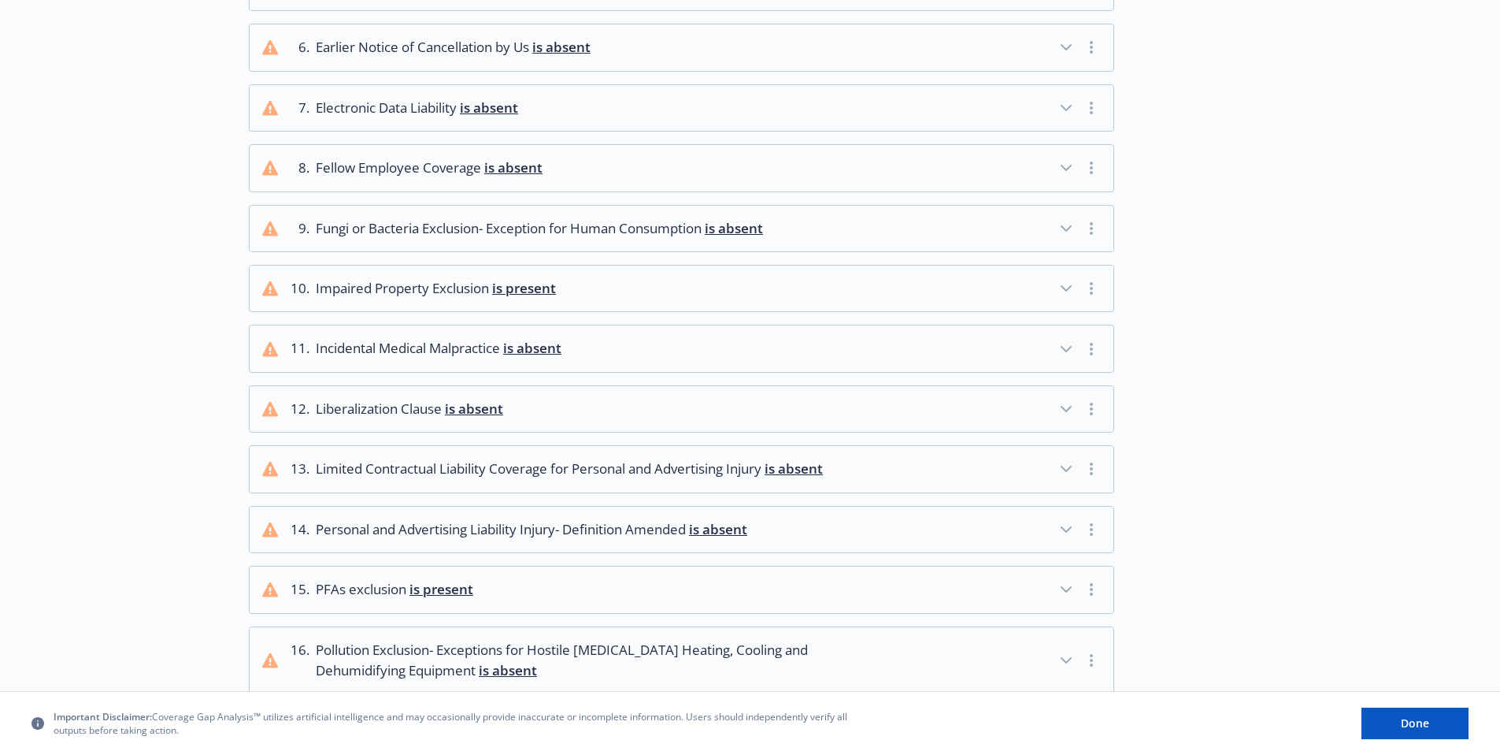
scroll to position [840, 0]
click at [729, 518] on span "is absent" at bounding box center [718, 527] width 58 height 18
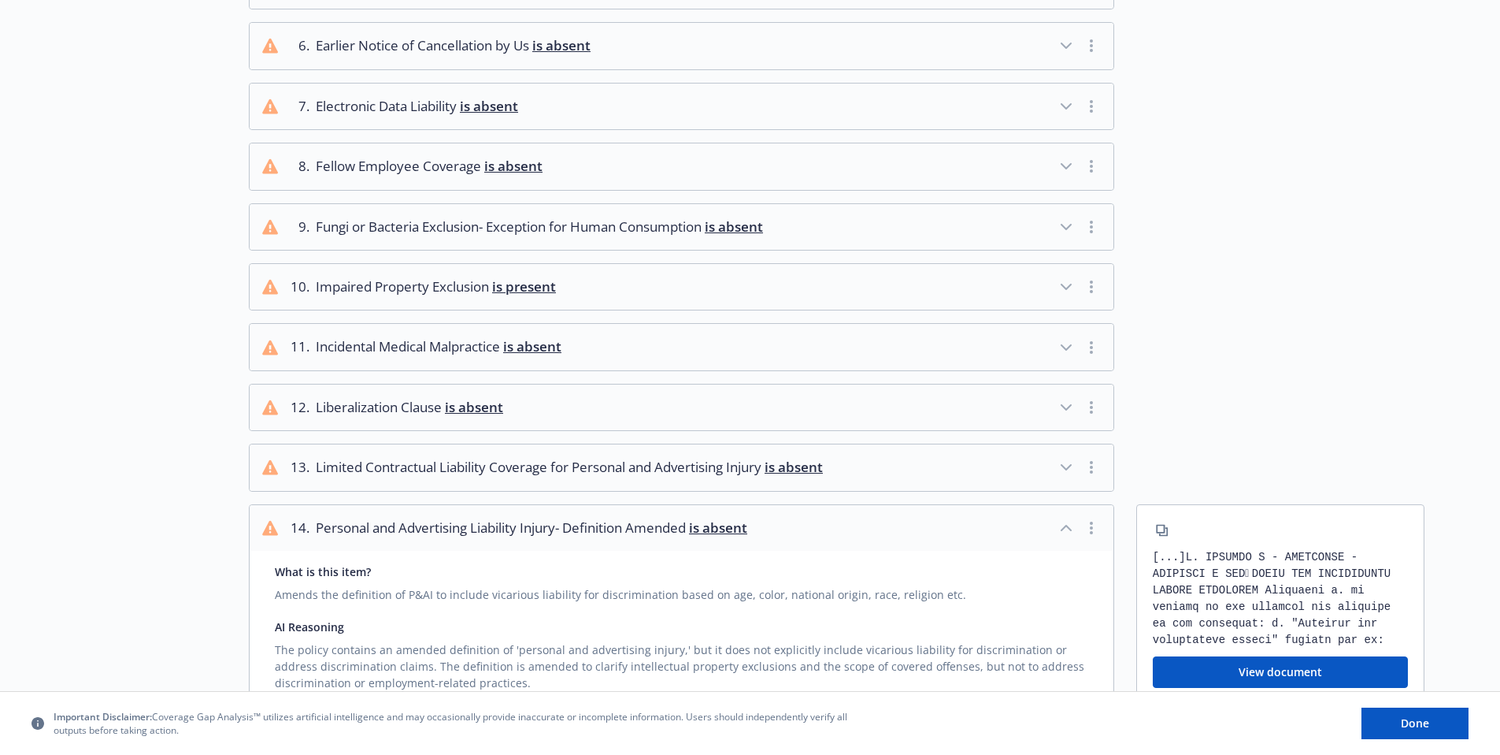
click at [1074, 518] on icon "button" at bounding box center [1066, 527] width 19 height 19
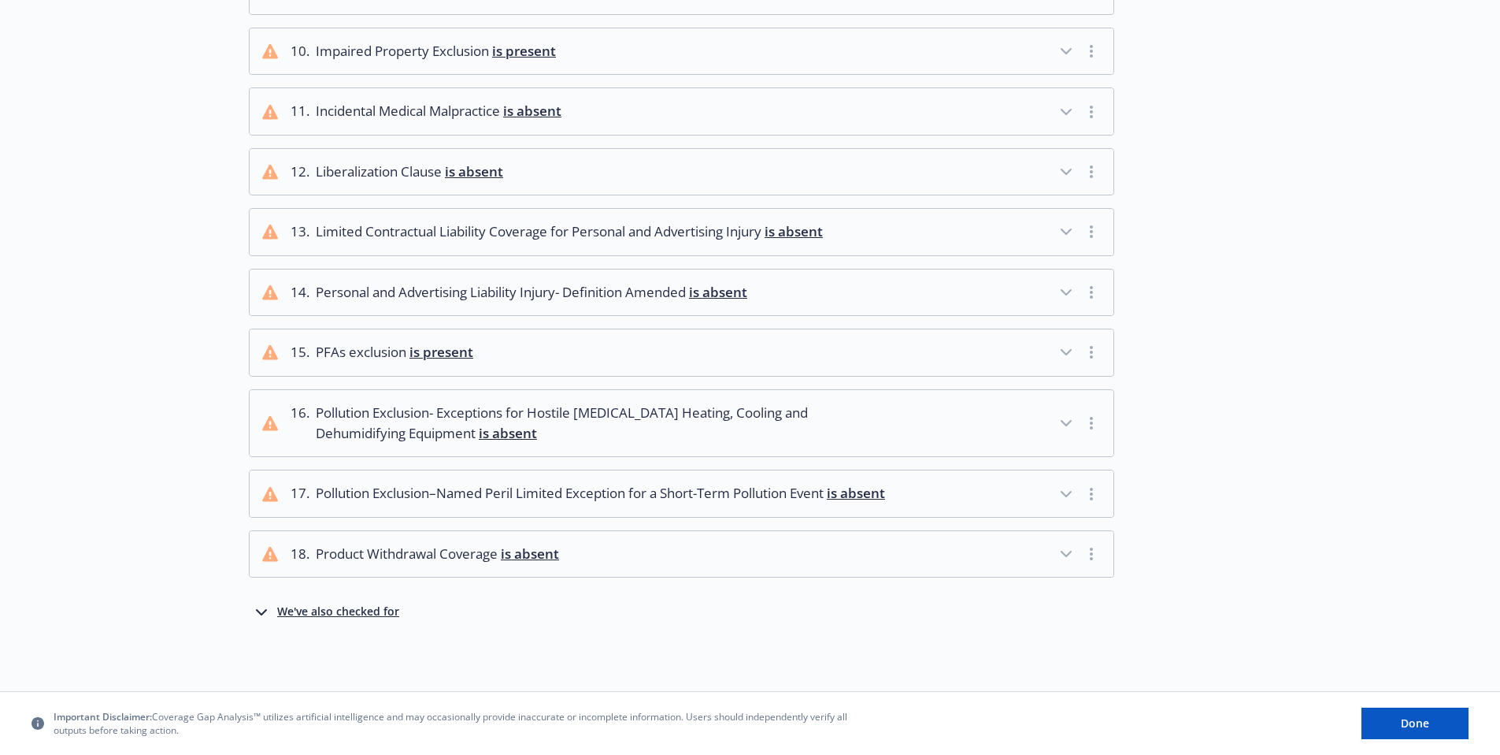
scroll to position [1080, 0]
click at [526, 545] on span "is absent" at bounding box center [530, 553] width 58 height 18
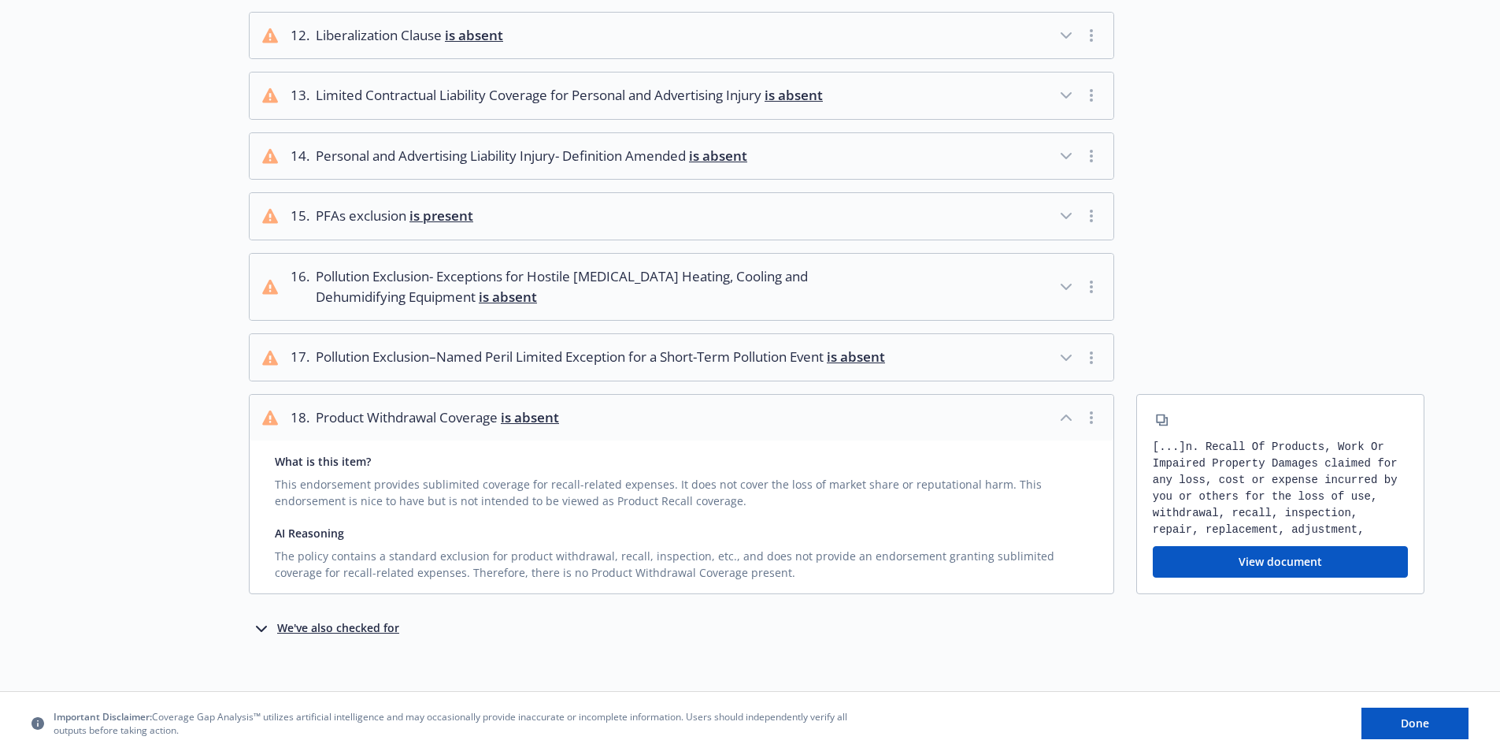
scroll to position [1233, 0]
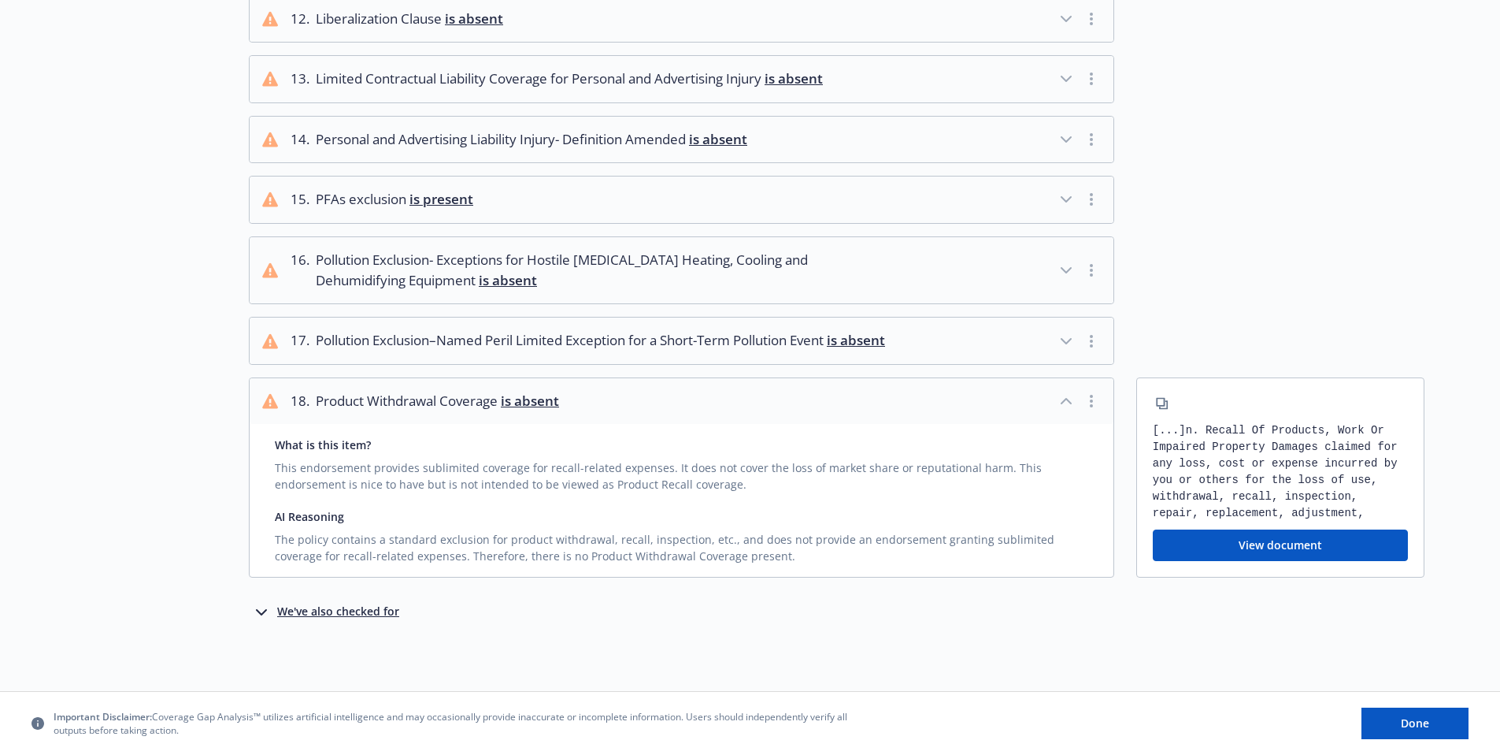
click at [356, 608] on div "We've also checked for" at bounding box center [338, 612] width 122 height 19
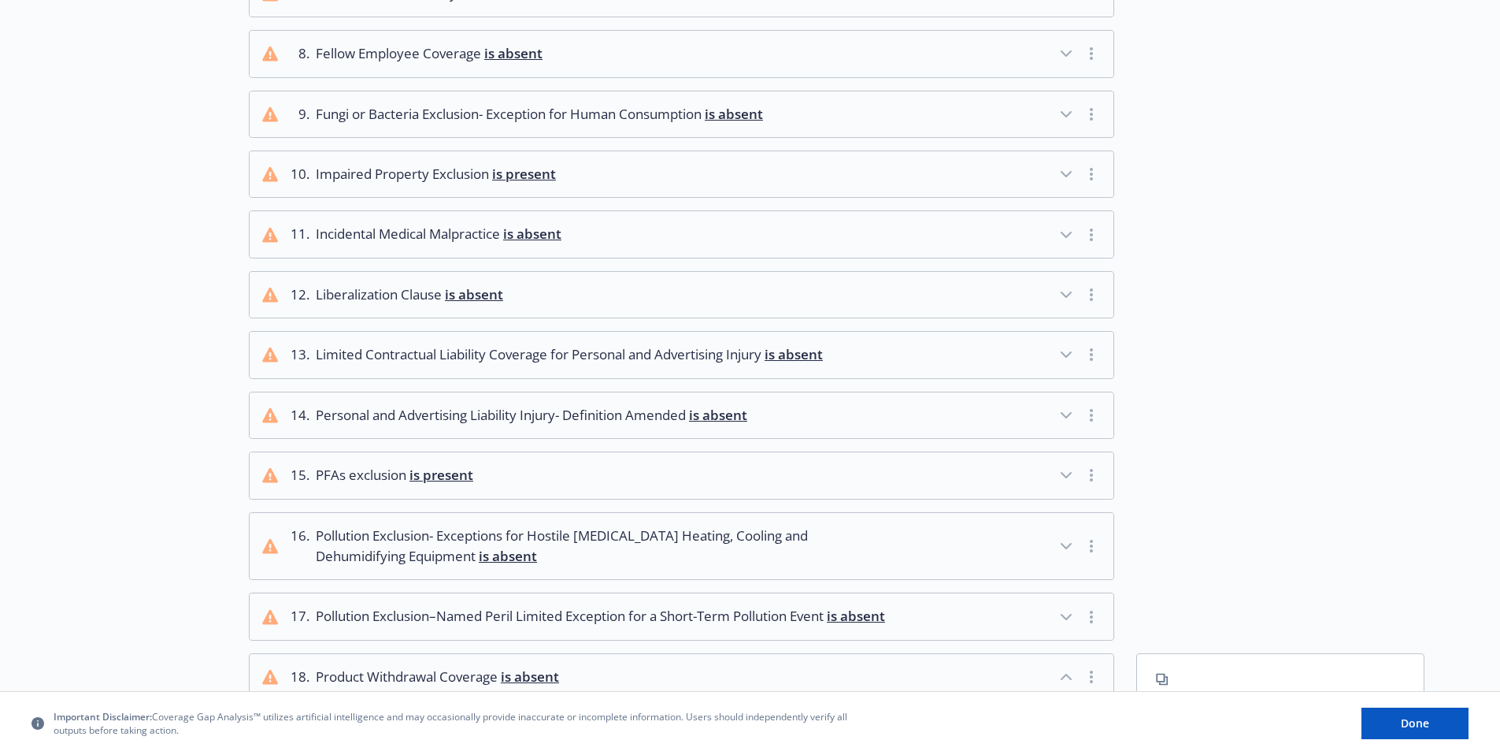
scroll to position [949, 0]
click at [804, 348] on span "is absent" at bounding box center [794, 357] width 58 height 18
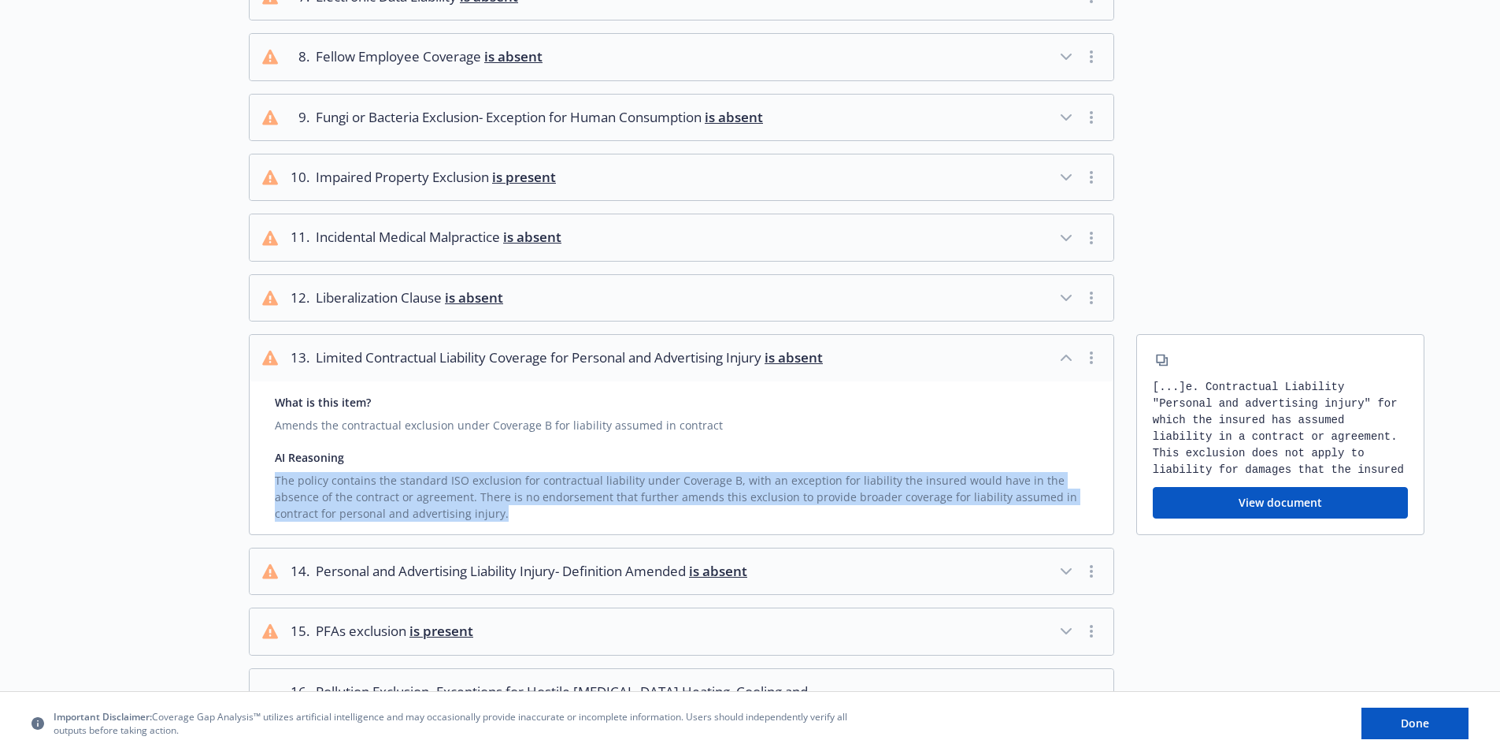
drag, startPoint x: 566, startPoint y: 498, endPoint x: 266, endPoint y: 458, distance: 302.8
click at [266, 458] on div "What is this item? Amends the contractual exclusion under Coverage B for liabil…" at bounding box center [682, 457] width 864 height 153
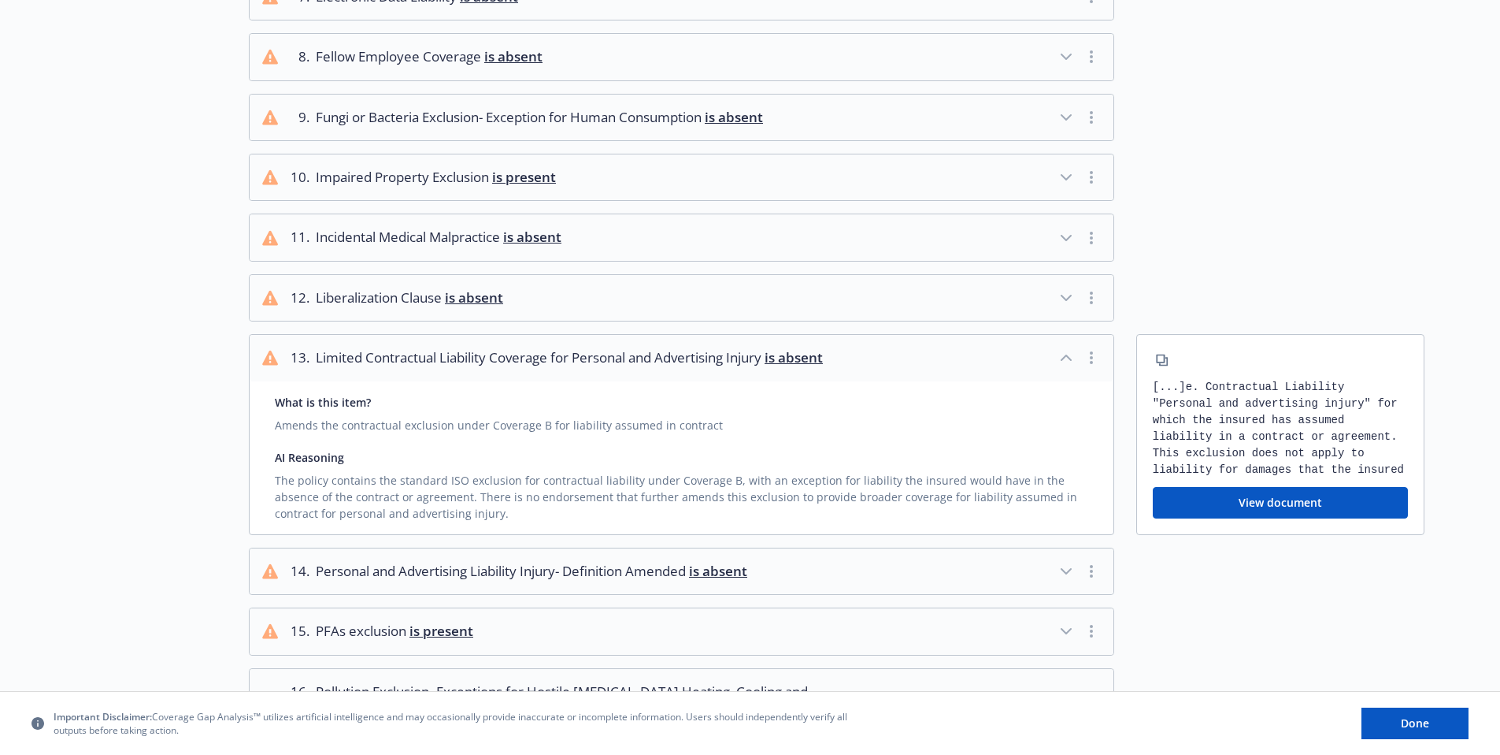
click at [355, 413] on div "Amends the contractual exclusion under Coverage B for liability assumed in cont…" at bounding box center [682, 421] width 814 height 23
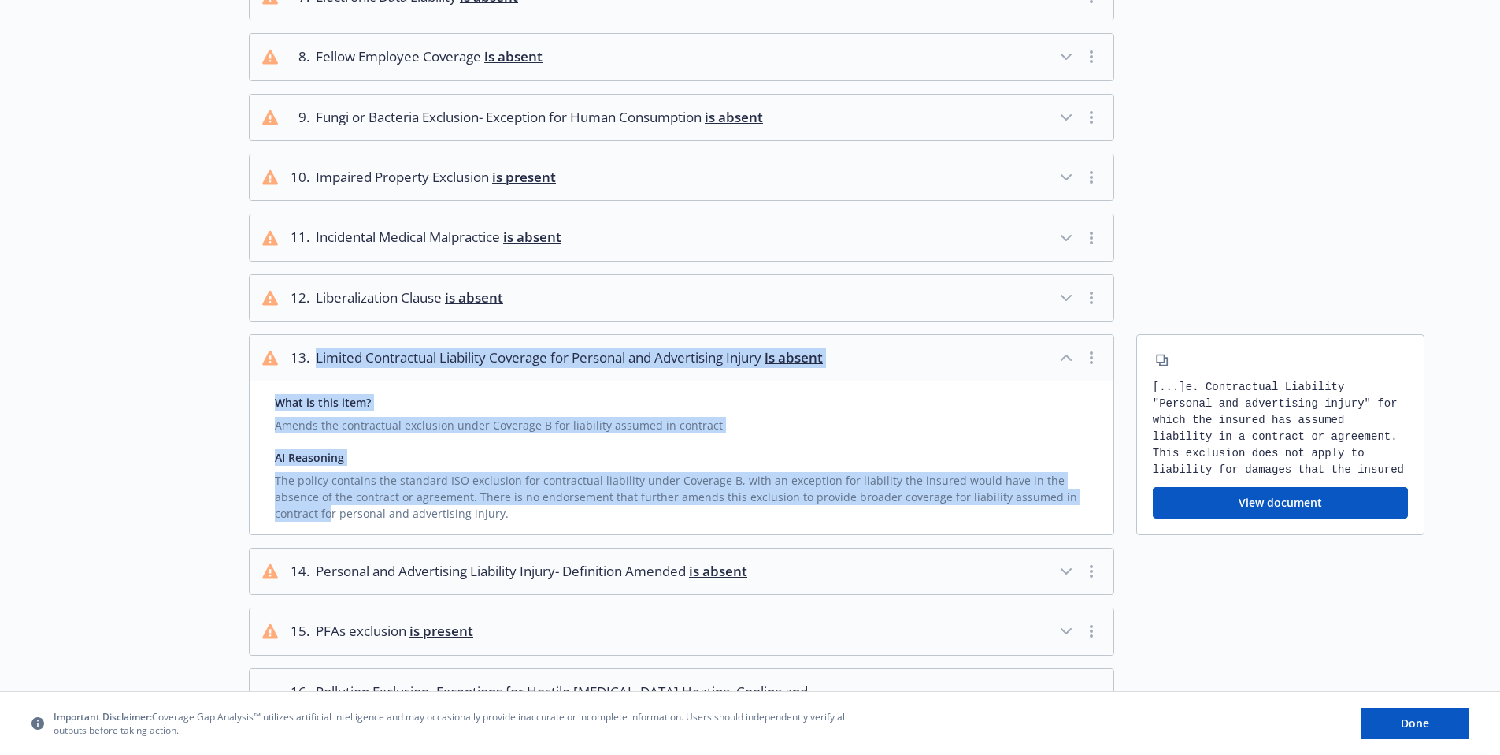
drag, startPoint x: 916, startPoint y: 481, endPoint x: 297, endPoint y: 359, distance: 631.0
click at [297, 359] on div "13 . Limited Contractual Liability Coverage for Personal and Advertising Injury…" at bounding box center [682, 434] width 866 height 200
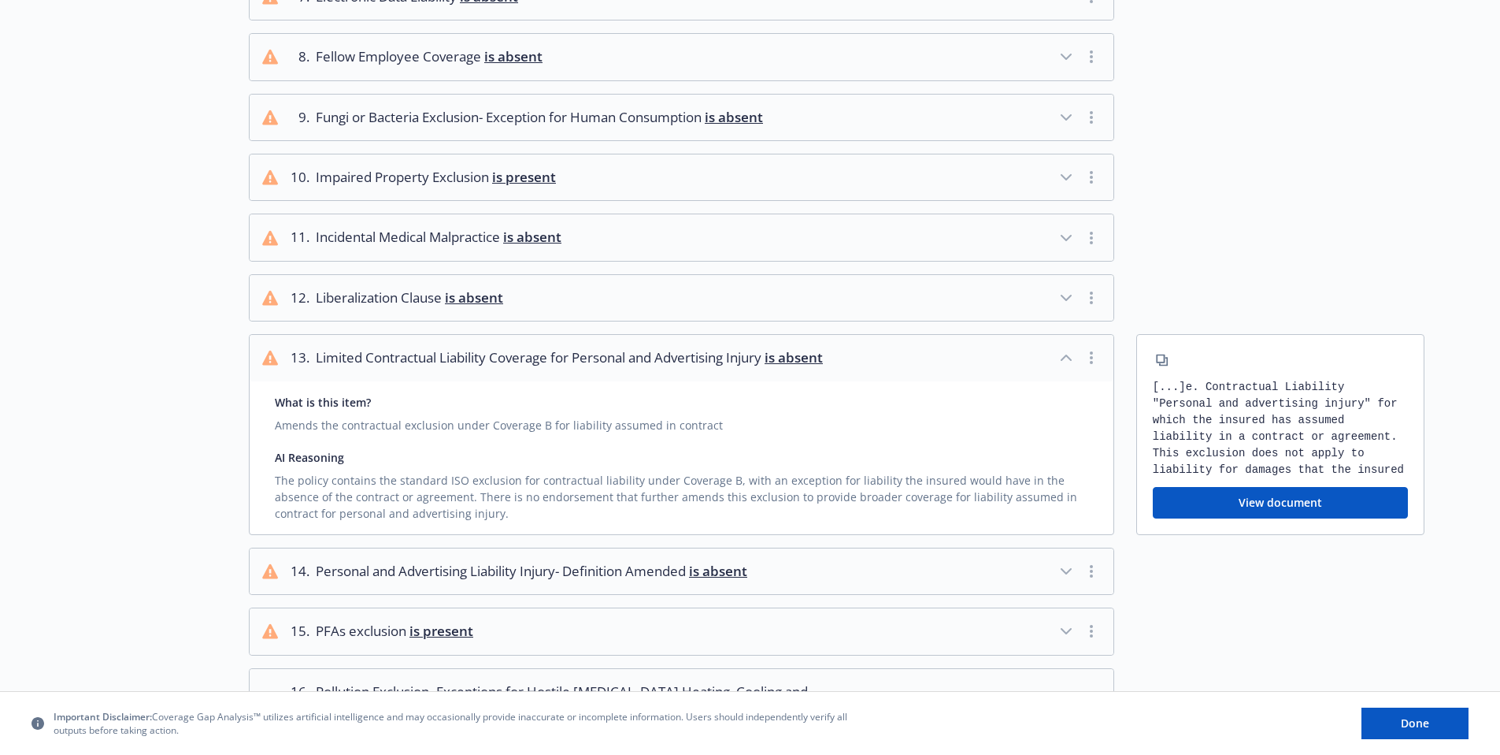
click at [923, 449] on div "AI Reasoning" at bounding box center [682, 457] width 814 height 17
click at [661, 562] on span "Personal and Advertising Liability Injury- Definition Amended is absent" at bounding box center [532, 571] width 432 height 20
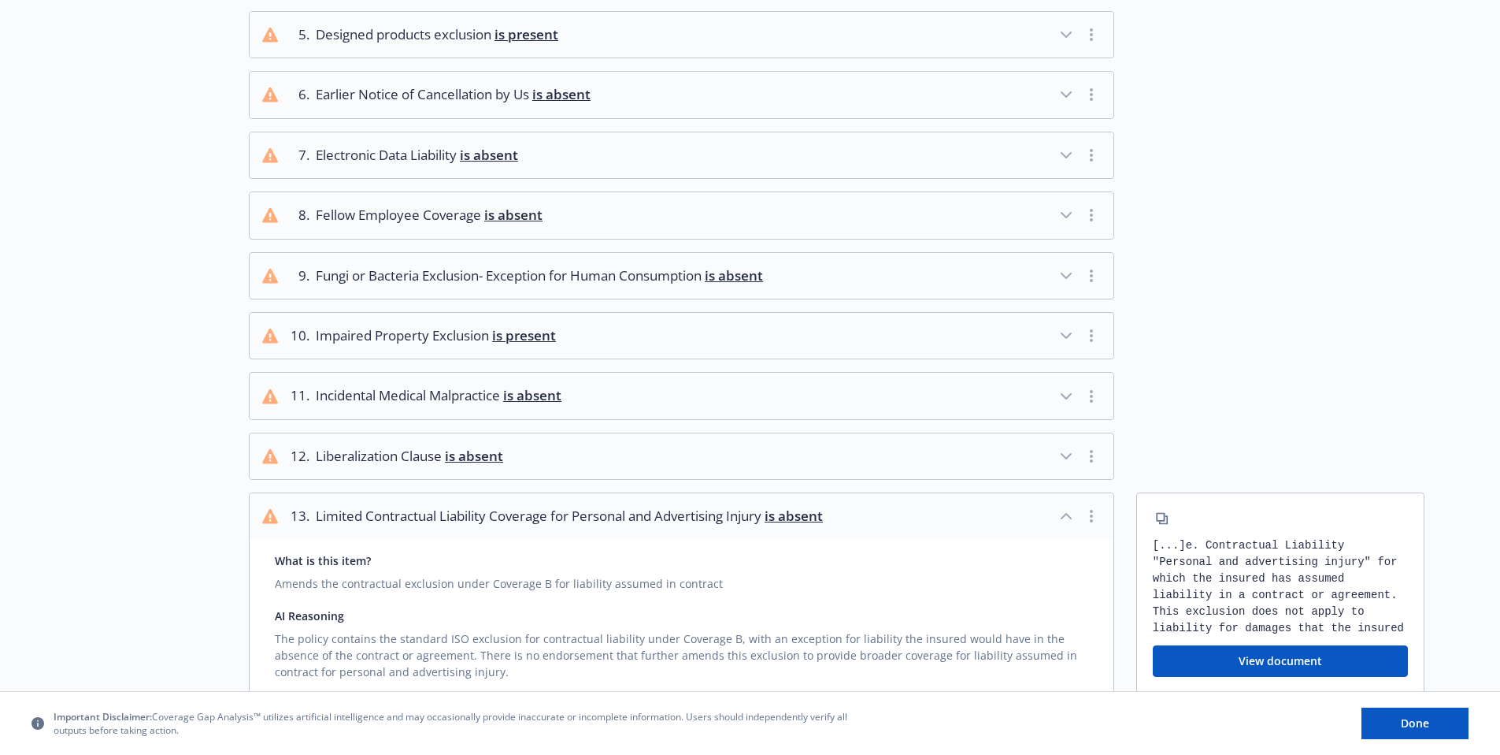
scroll to position [784, 0]
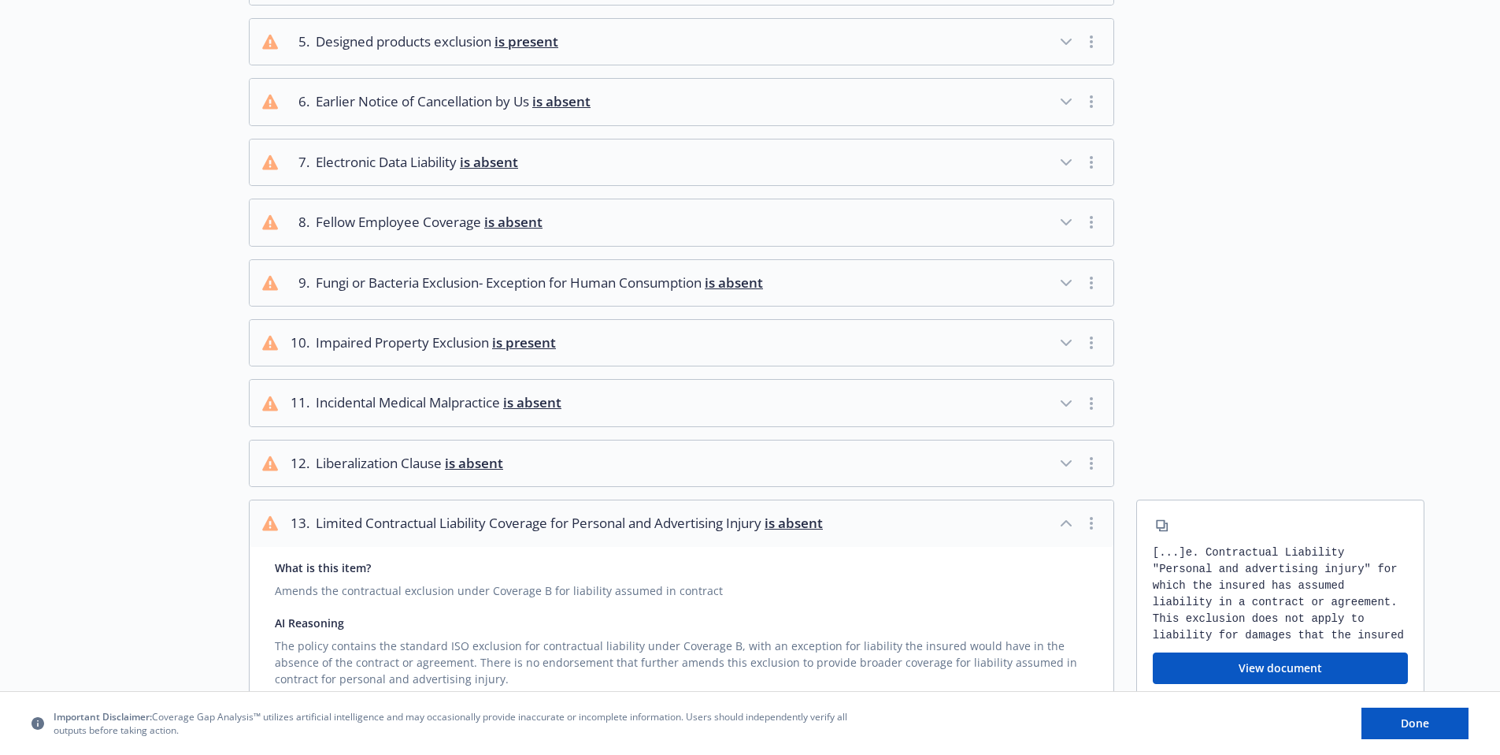
click at [1067, 32] on icon "button" at bounding box center [1066, 41] width 19 height 19
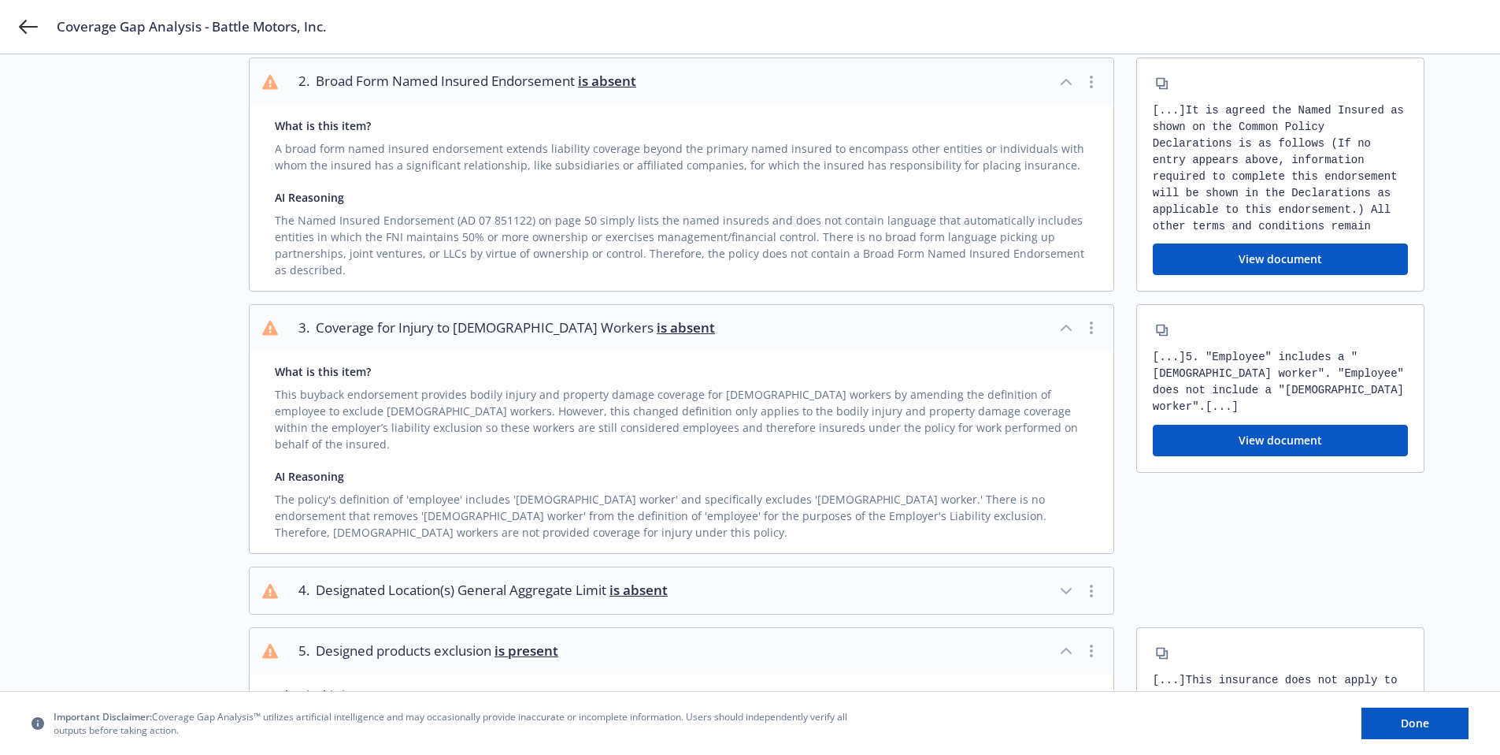
scroll to position [153, 0]
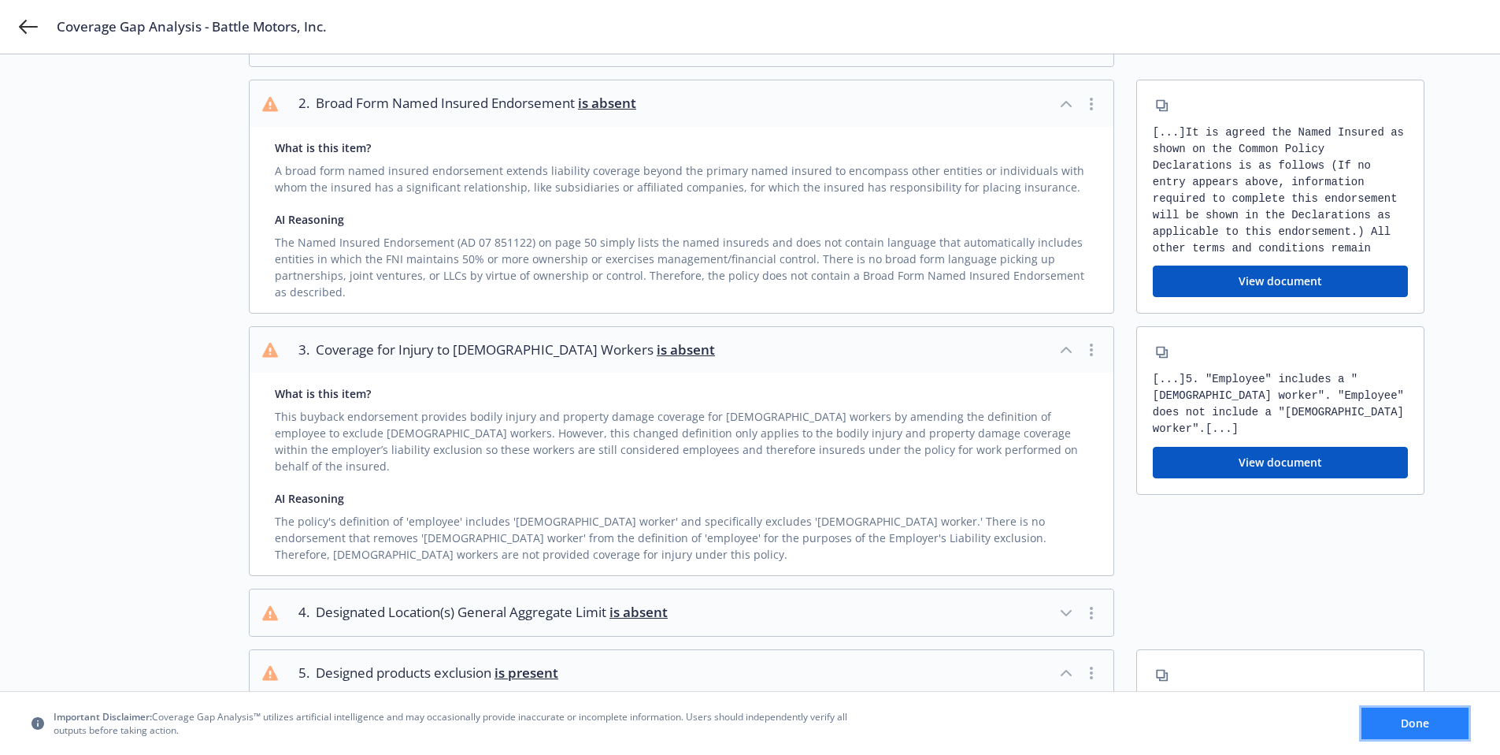
drag, startPoint x: 1452, startPoint y: 729, endPoint x: 1461, endPoint y: 714, distance: 17.7
click at [1452, 729] on button "Done" at bounding box center [1415, 723] width 107 height 32
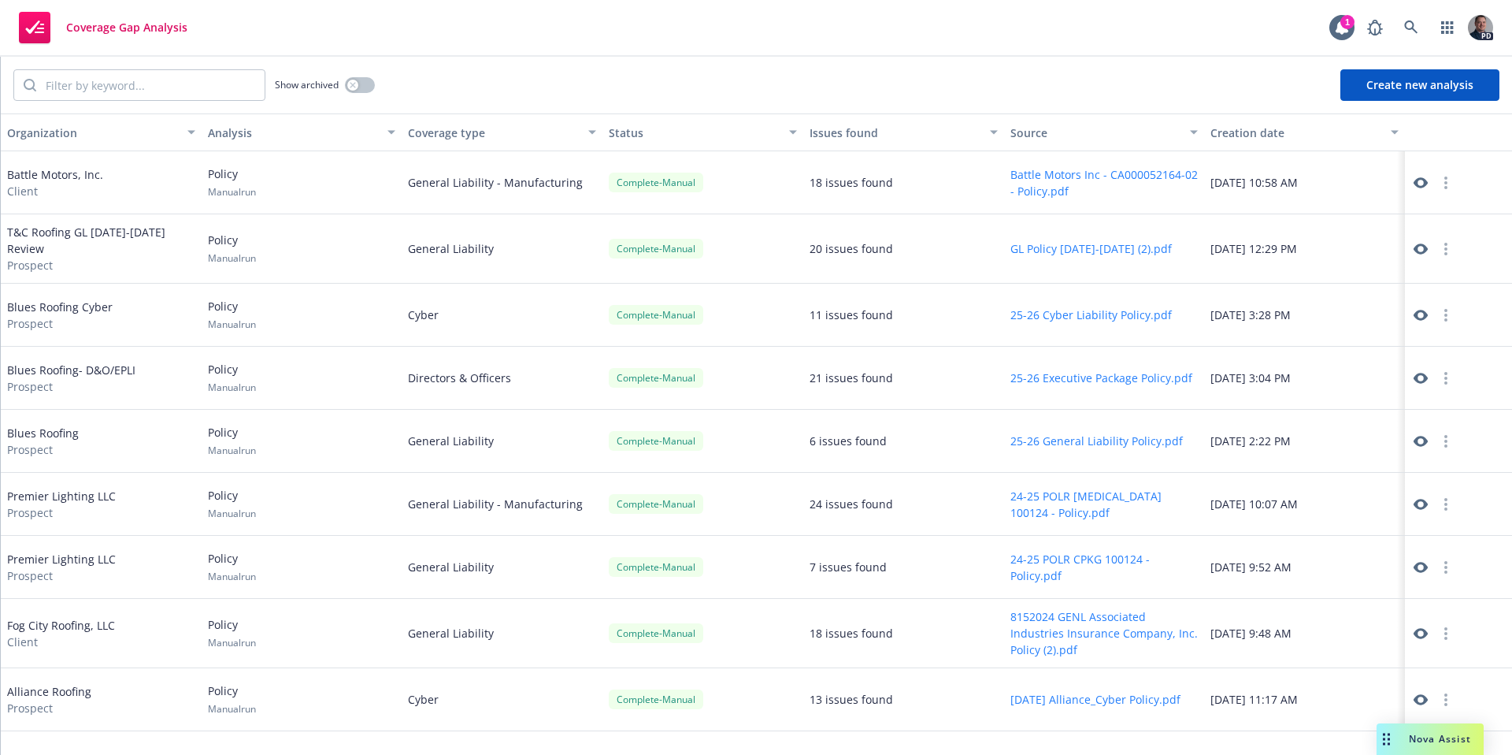
click at [1418, 744] on span "Nova Assist" at bounding box center [1440, 738] width 62 height 13
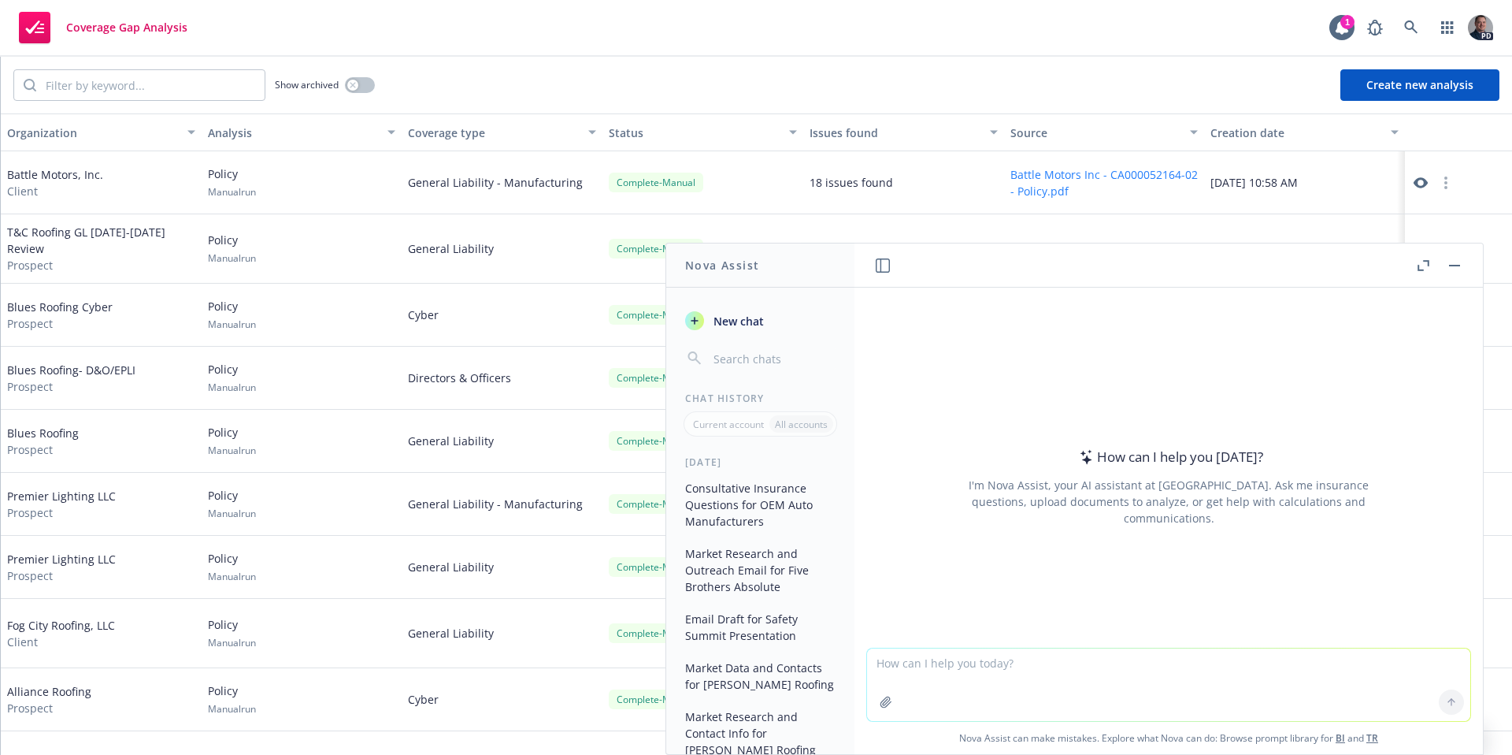
click at [790, 502] on button "Consultative Insurance Questions for OEM Auto Manufacturers" at bounding box center [760, 504] width 163 height 59
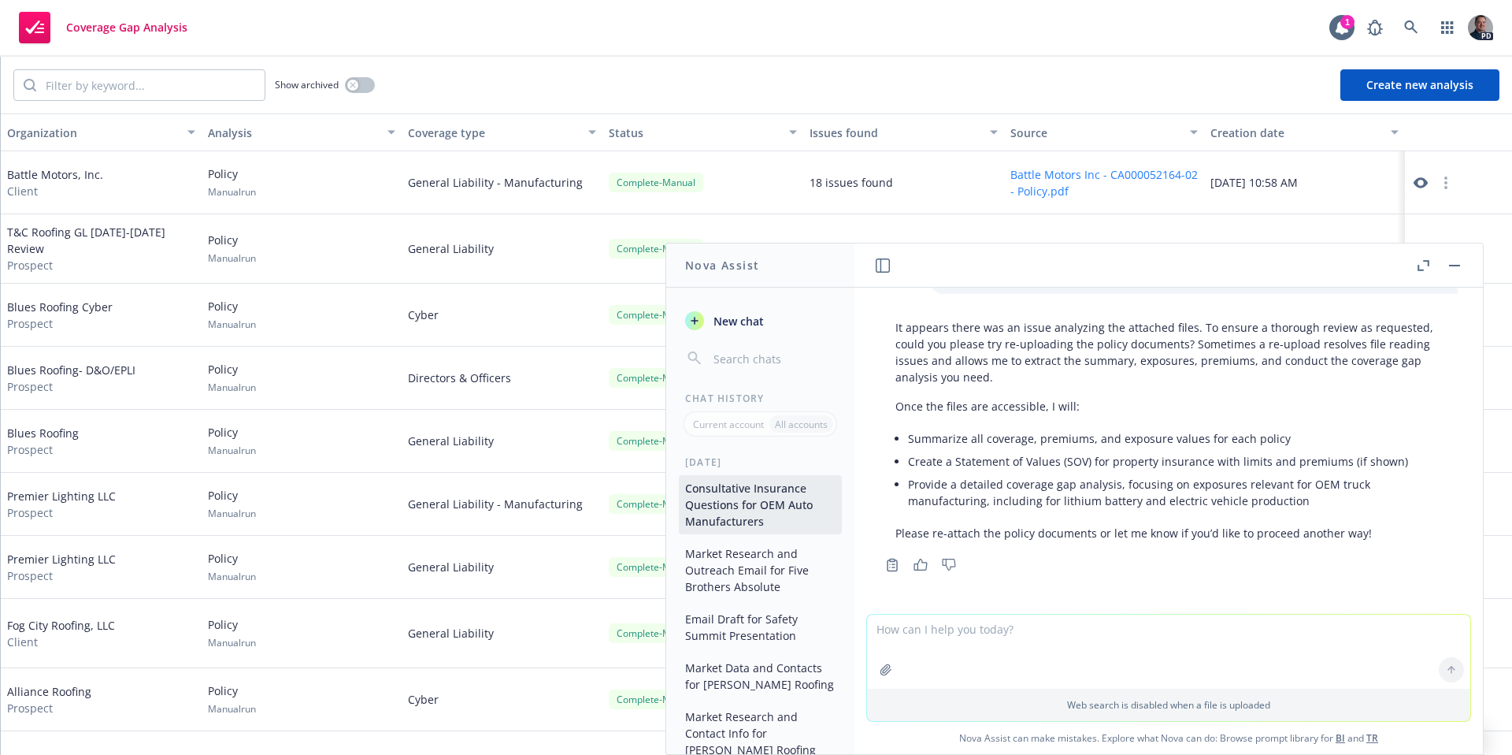
scroll to position [2164, 0]
type textarea "T"
click at [1382, 632] on textarea "We would like to showcase Newfront on why to work with our team, the client has…" at bounding box center [1168, 651] width 603 height 74
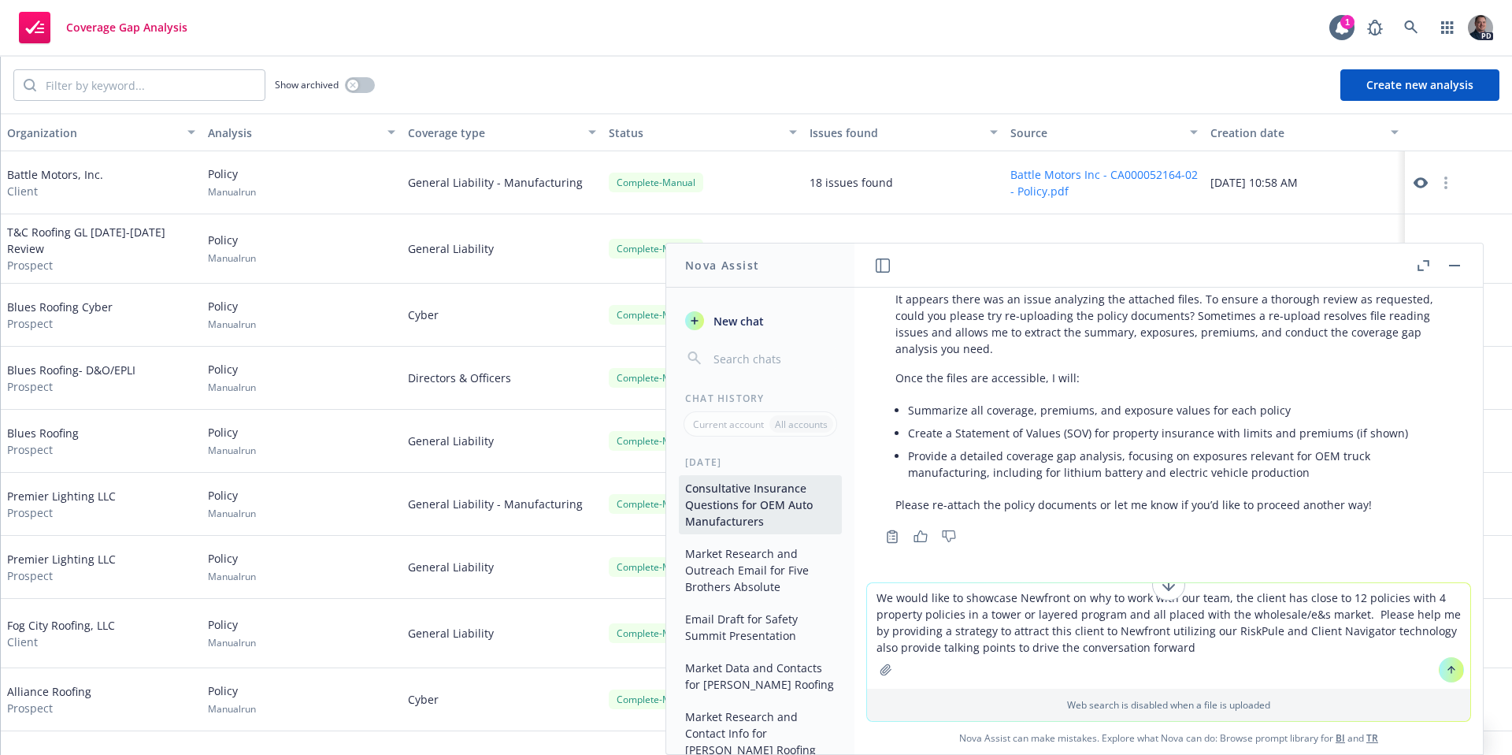
type textarea "We would like to showcase Newfront on why to work with our team, the client has…"
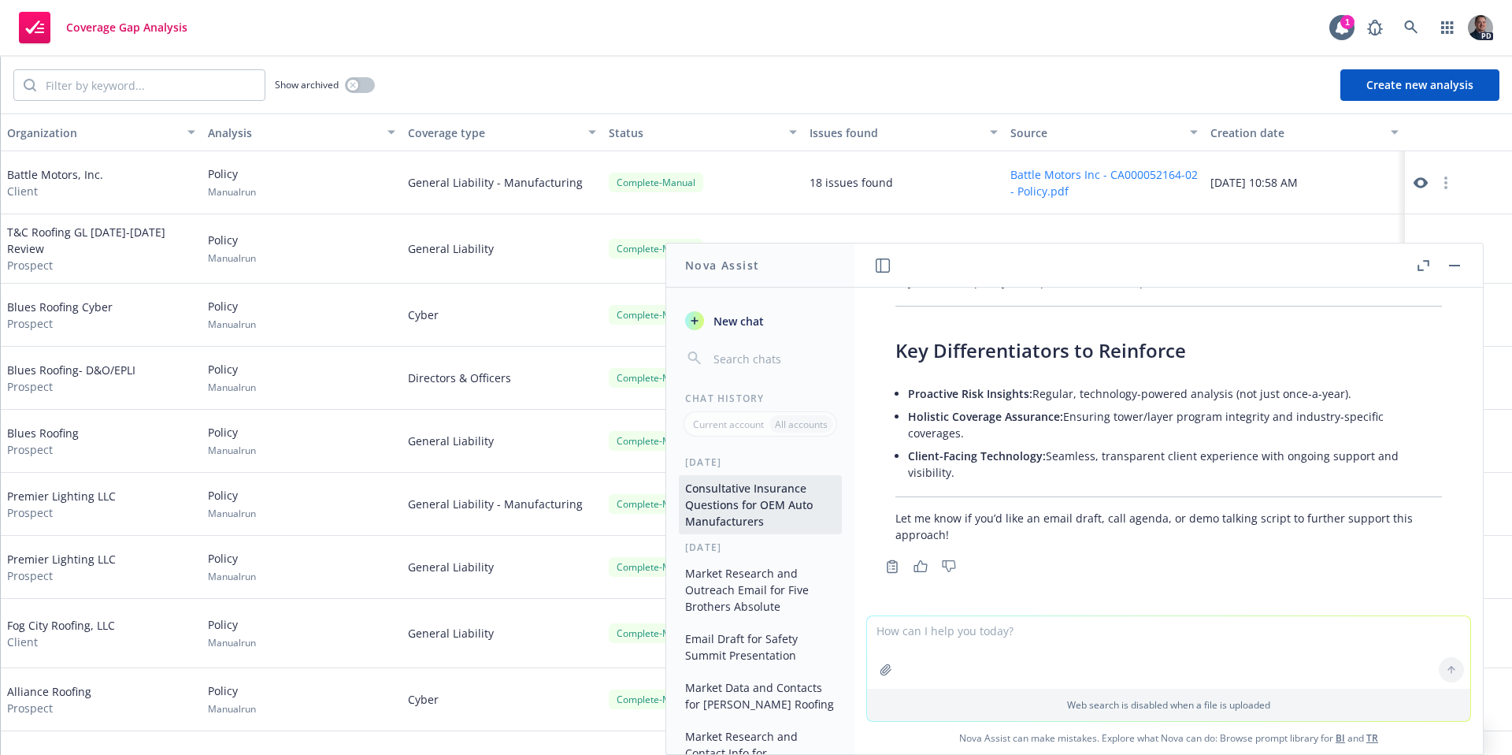
scroll to position [3263, 0]
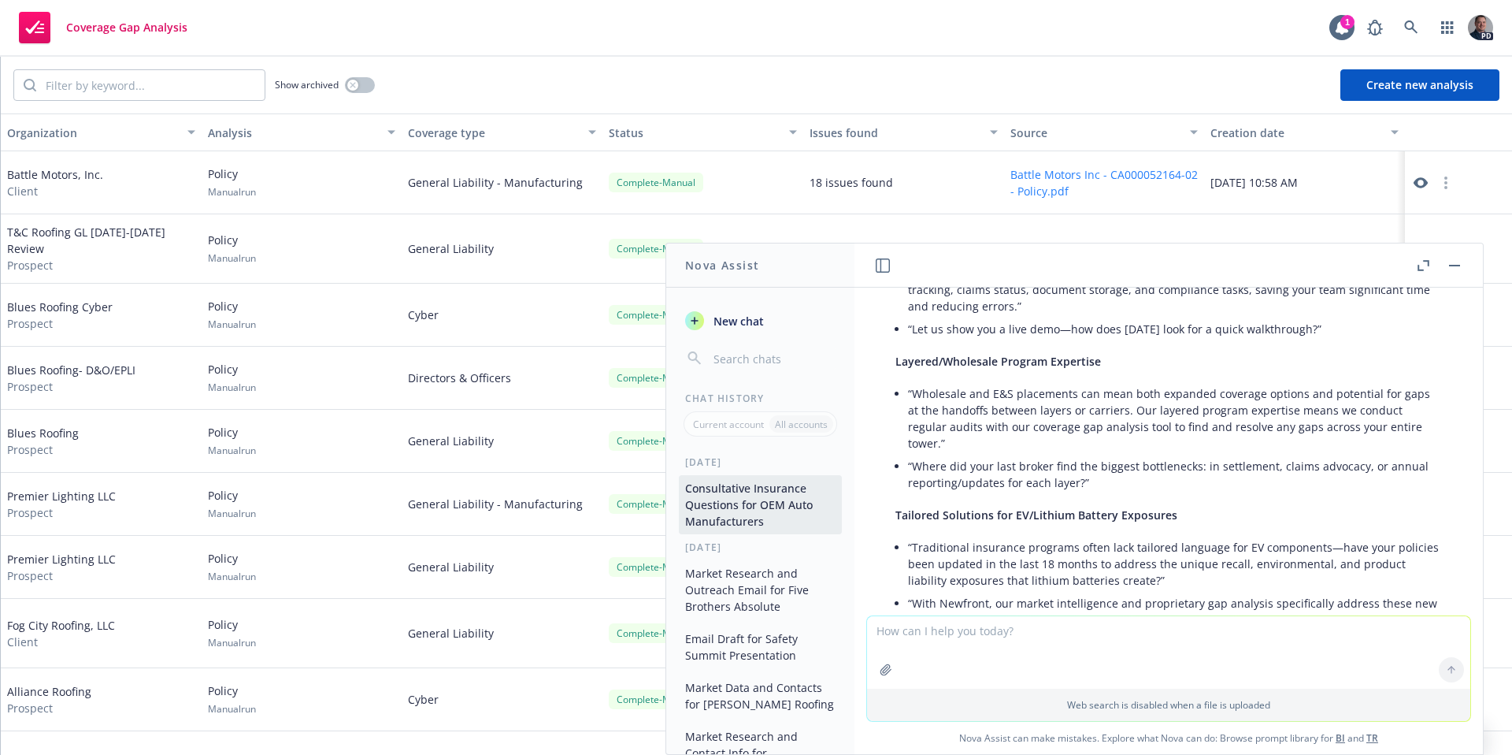
click at [1459, 534] on div "Hi Nova act as a leading insurance expert for OEM auto manufacturing. I'm worki…" at bounding box center [1169, 451] width 629 height 328
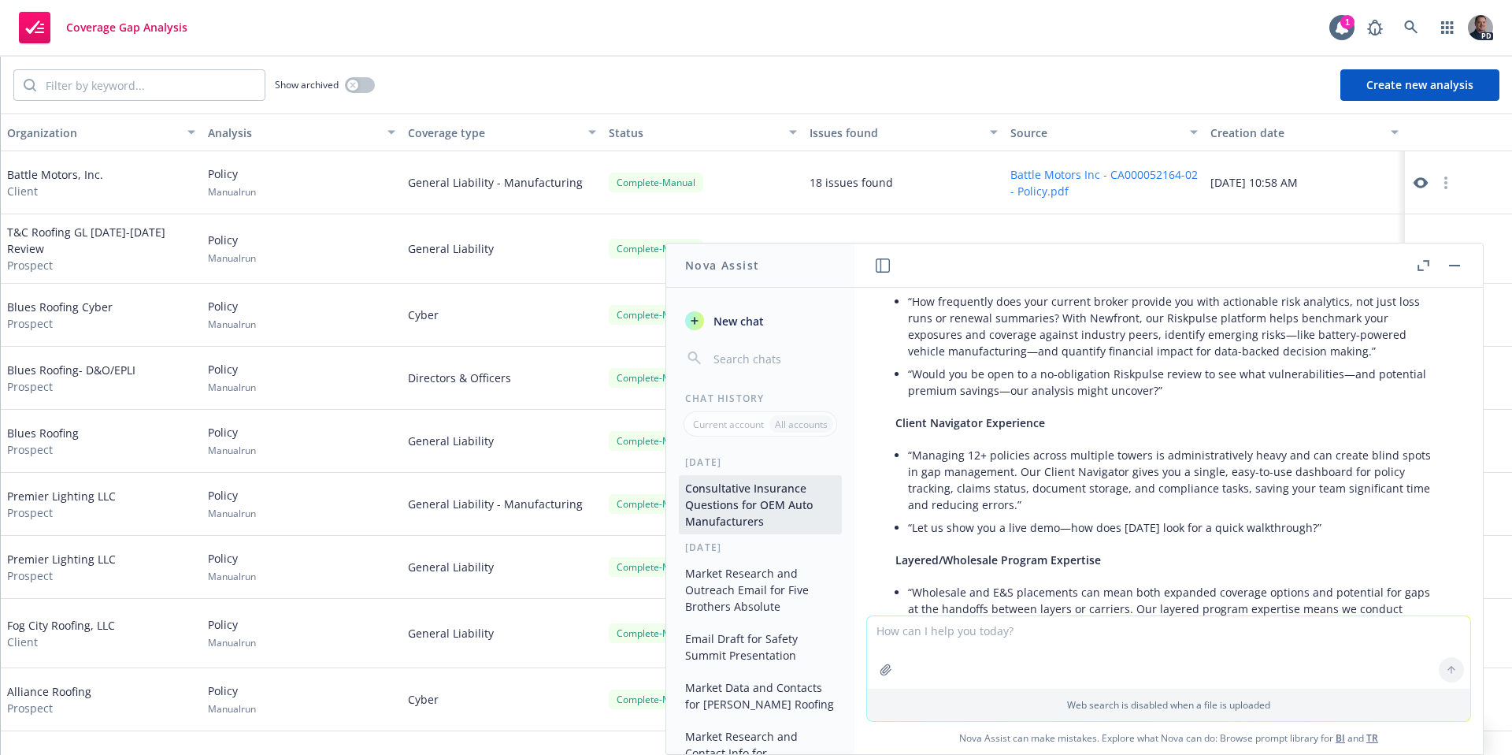
scroll to position [2978, 0]
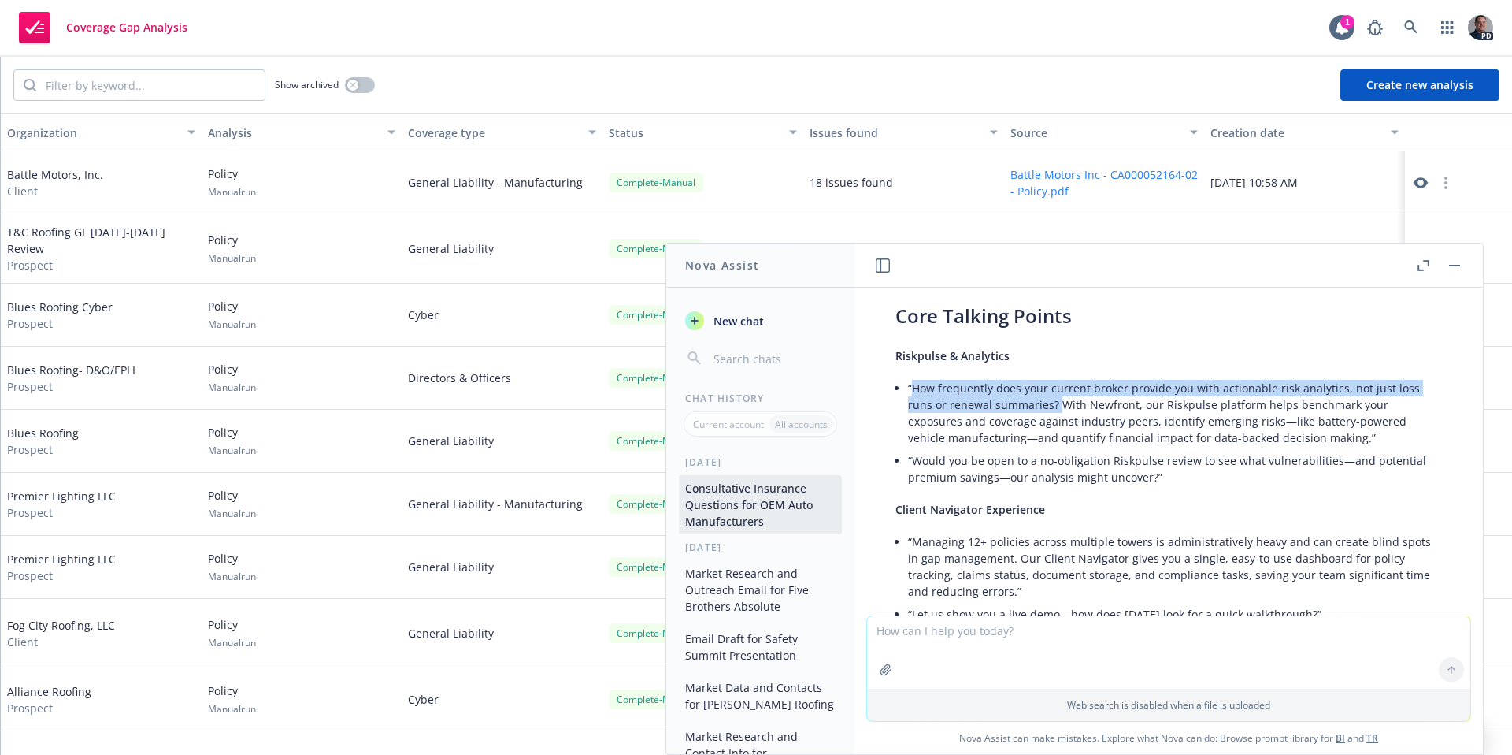
drag, startPoint x: 914, startPoint y: 422, endPoint x: 1058, endPoint y: 436, distance: 144.8
click at [1058, 436] on li "“How frequently does your current broker provide you with actionable risk analy…" at bounding box center [1175, 412] width 534 height 72
copy li "How frequently does your current broker provide you with actionable risk analyt…"
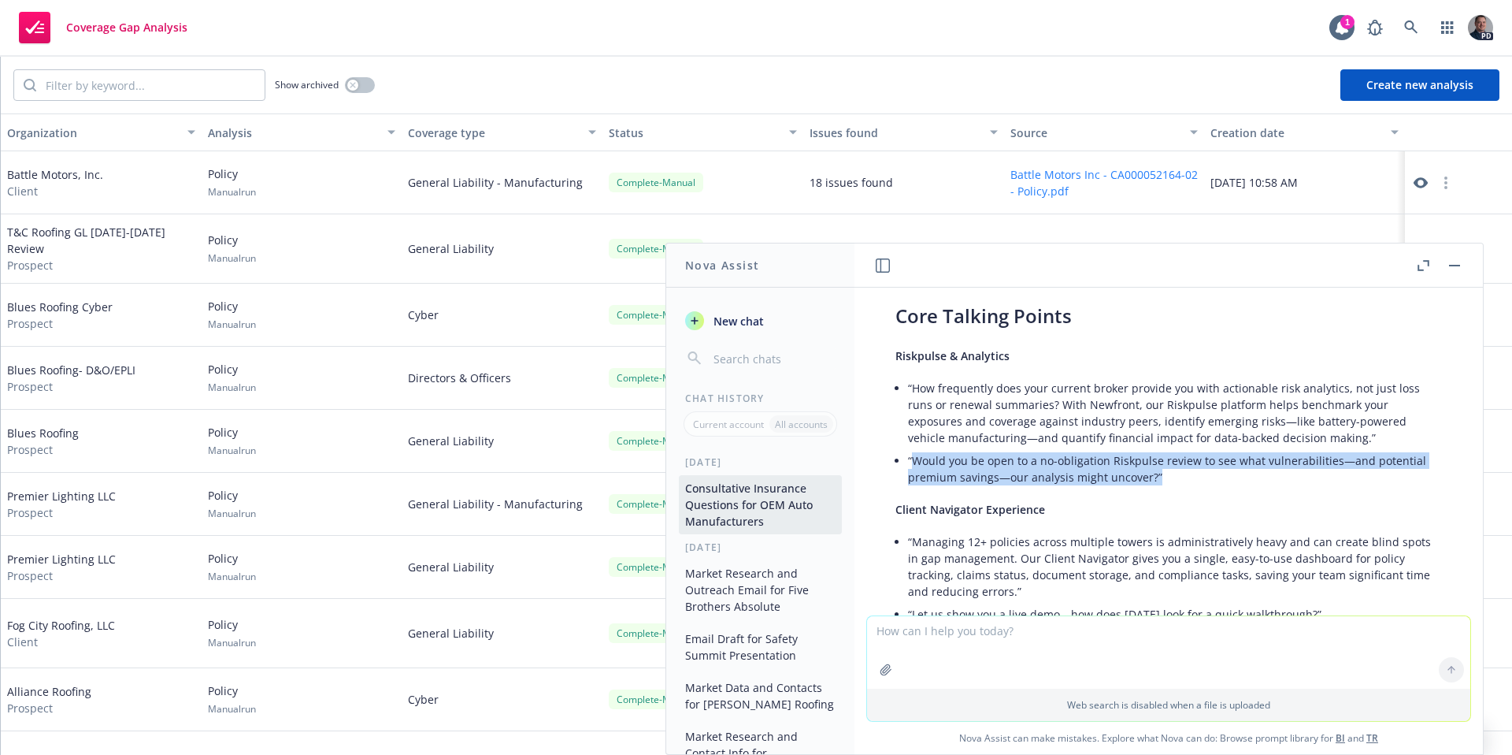
drag, startPoint x: 1152, startPoint y: 513, endPoint x: 912, endPoint y: 495, distance: 240.8
click at [912, 488] on li "“Would you be open to a no-obligation Riskpulse review to see what vulnerabilit…" at bounding box center [1175, 468] width 534 height 39
copy li "Would you be open to a no-obligation Riskpulse review to see what vulnerabiliti…"
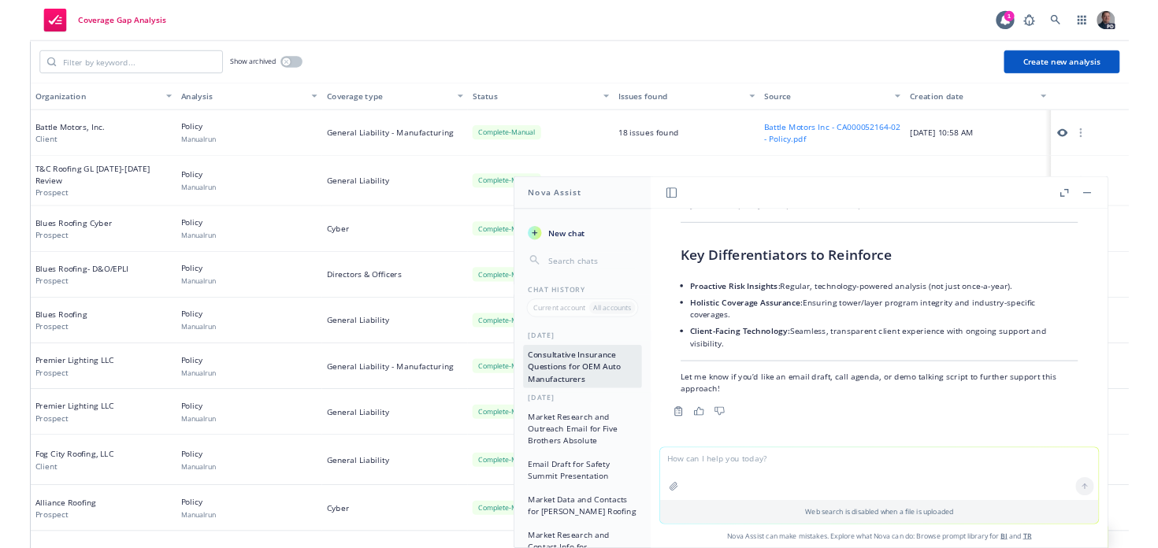
scroll to position [4040, 0]
